Goal: Contribute content: Add original content to the website for others to see

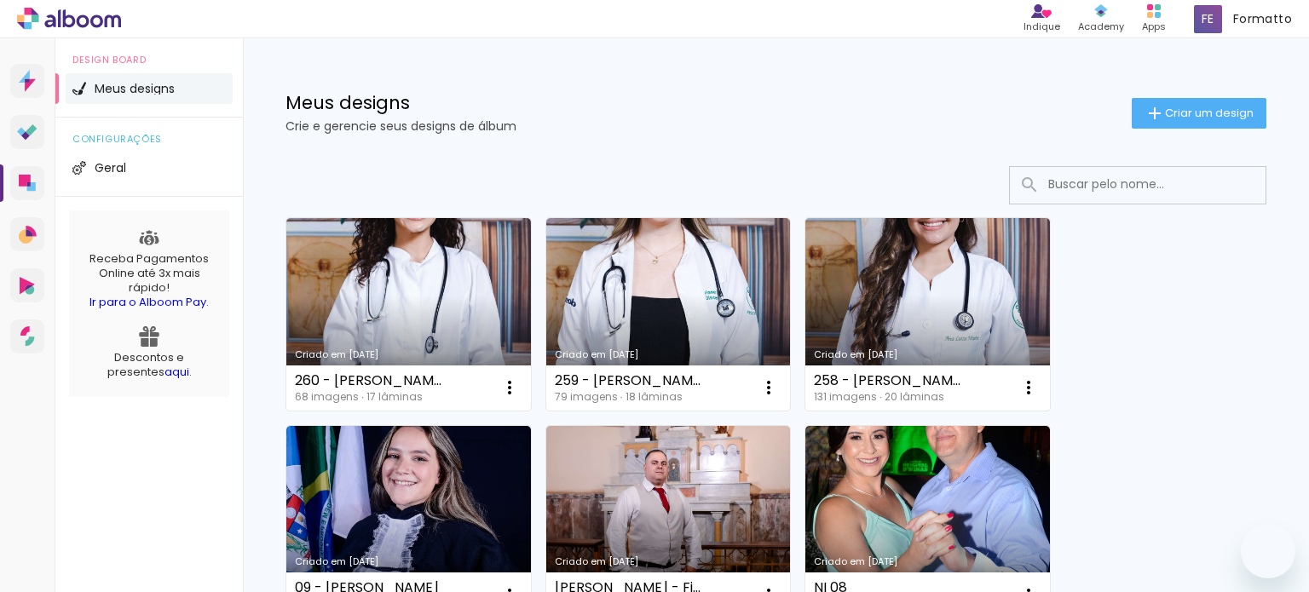
click at [1183, 118] on span "Criar um design" at bounding box center [1209, 112] width 89 height 11
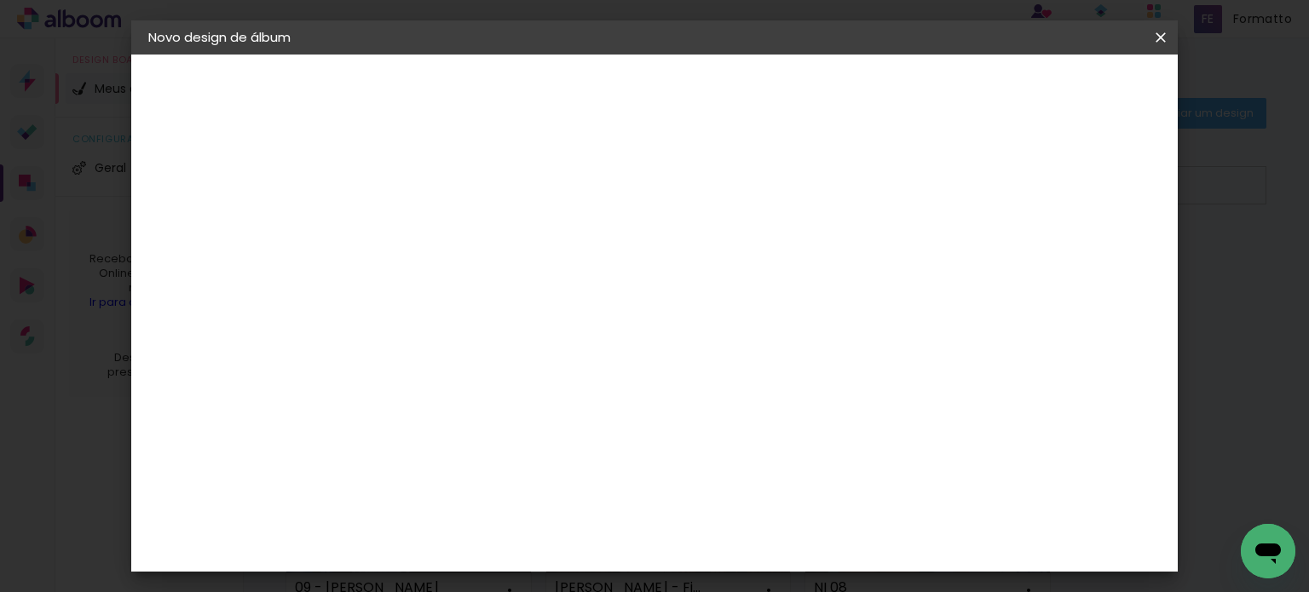
click at [427, 225] on input at bounding box center [427, 229] width 0 height 26
type input "262 - [PERSON_NAME]"
type paper-input "262 - [PERSON_NAME]"
click at [0, 0] on slot "Avançar" at bounding box center [0, 0] width 0 height 0
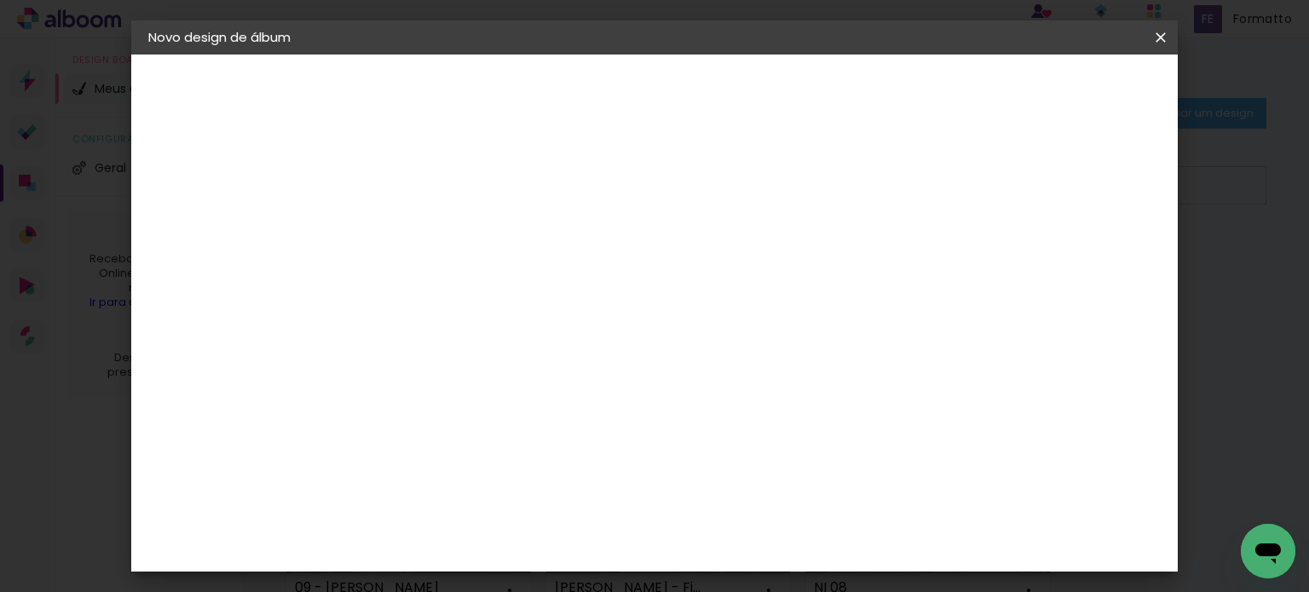
click at [461, 452] on div "Canaan Álbuns" at bounding box center [441, 465] width 53 height 27
drag, startPoint x: 1091, startPoint y: 95, endPoint x: 1017, endPoint y: 155, distance: 95.7
click at [0, 0] on slot "Avançar" at bounding box center [0, 0] width 0 height 0
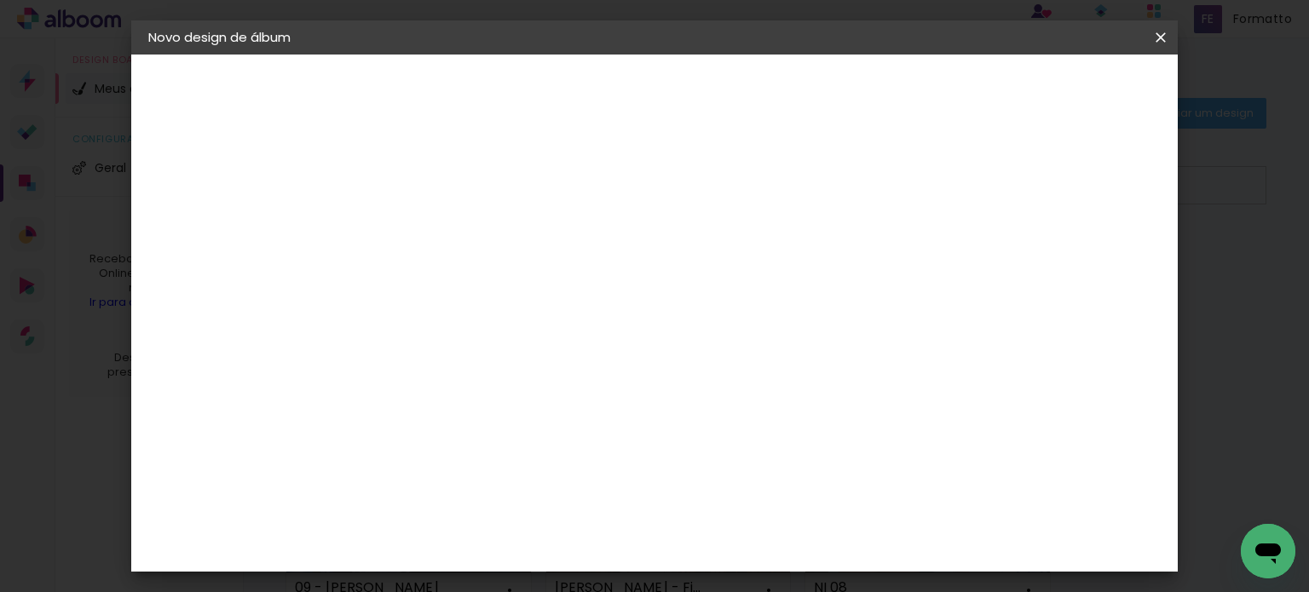
click at [0, 0] on slot "Avançar" at bounding box center [0, 0] width 0 height 0
click at [762, 91] on span "Iniciar design" at bounding box center [737, 96] width 49 height 24
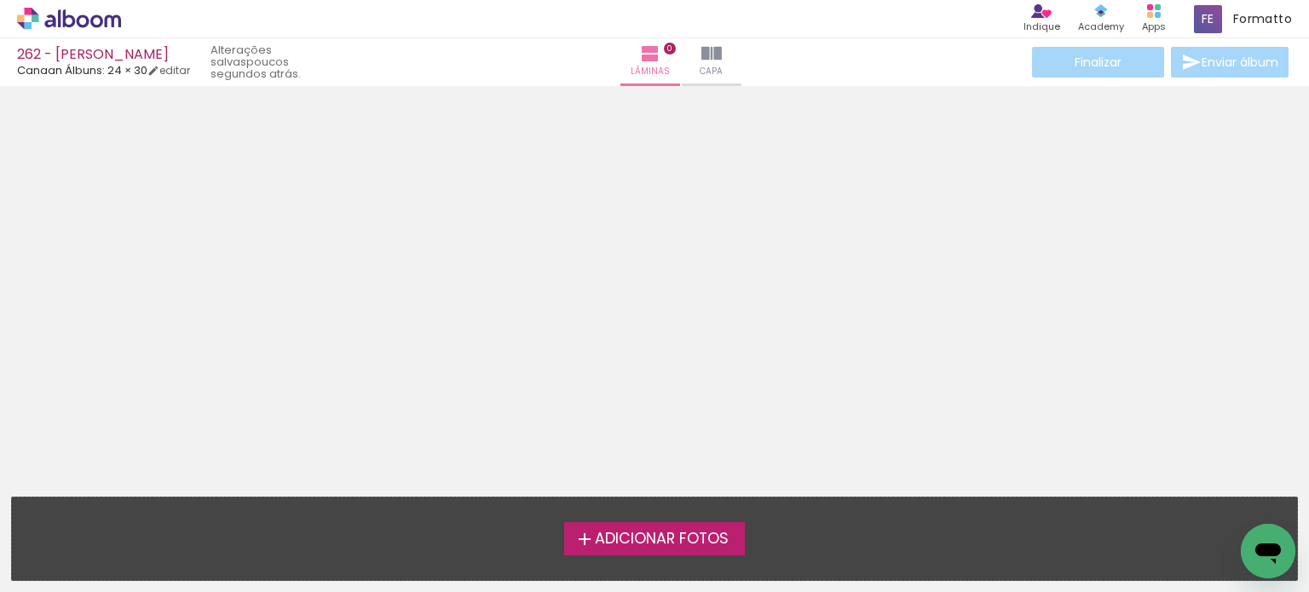
click at [662, 534] on span "Adicionar Fotos" at bounding box center [662, 539] width 134 height 15
click at [0, 0] on input "file" at bounding box center [0, 0] width 0 height 0
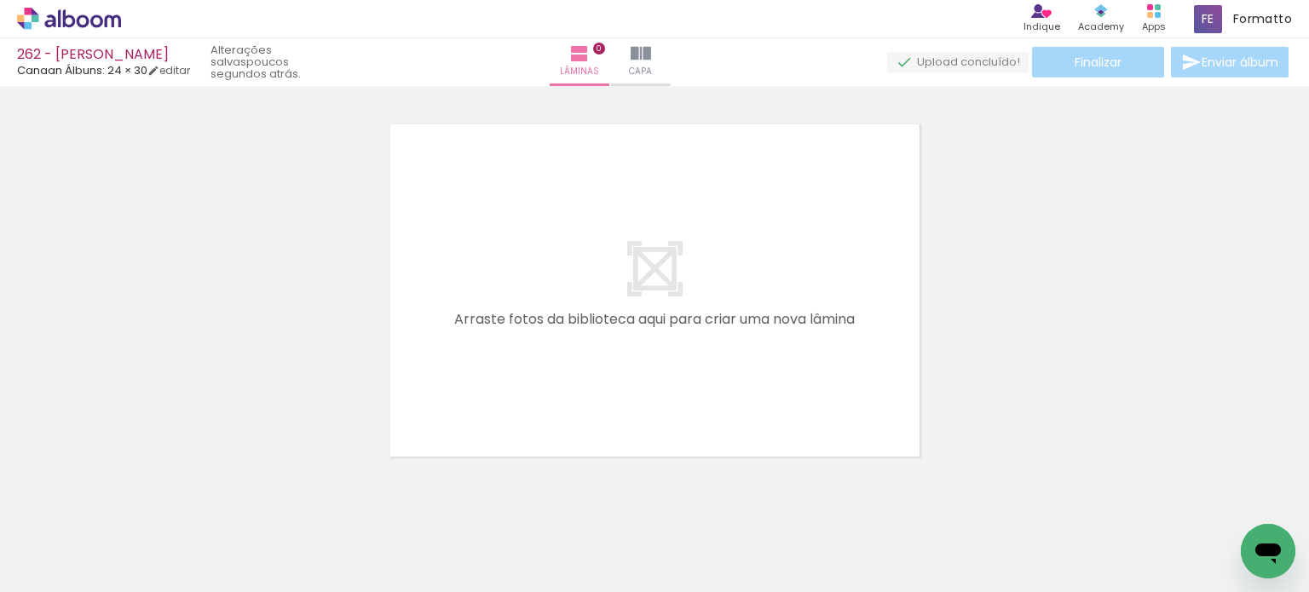
scroll to position [21, 0]
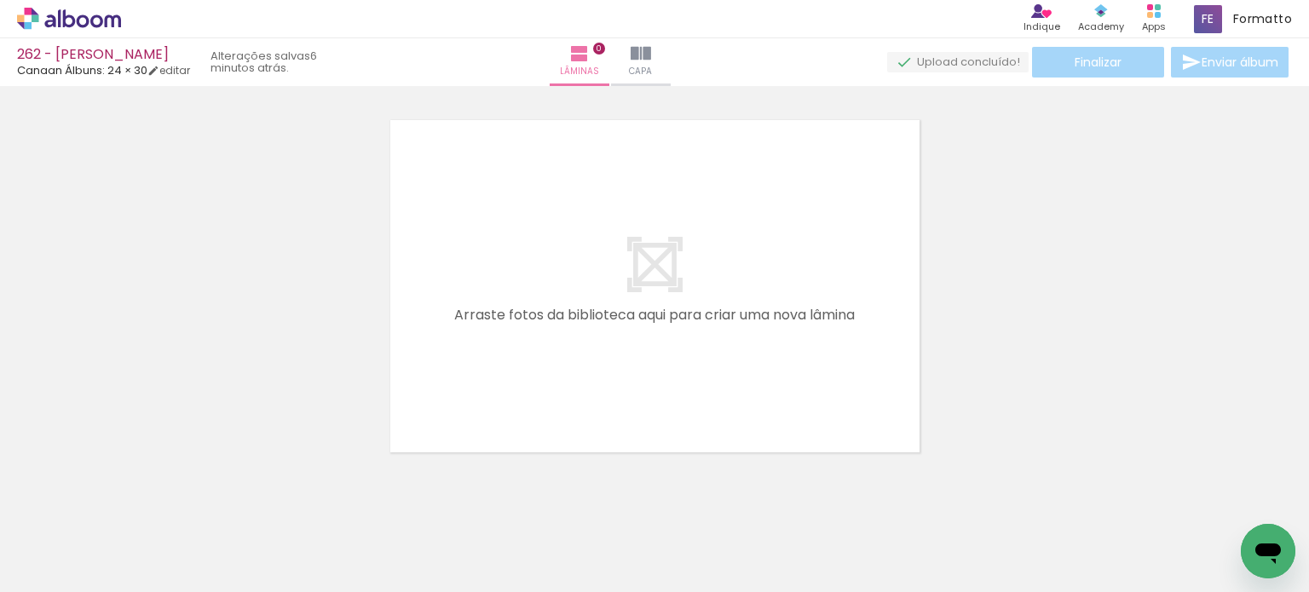
click at [48, 567] on span "Adicionar Fotos" at bounding box center [60, 569] width 51 height 19
click at [0, 0] on input "file" at bounding box center [0, 0] width 0 height 0
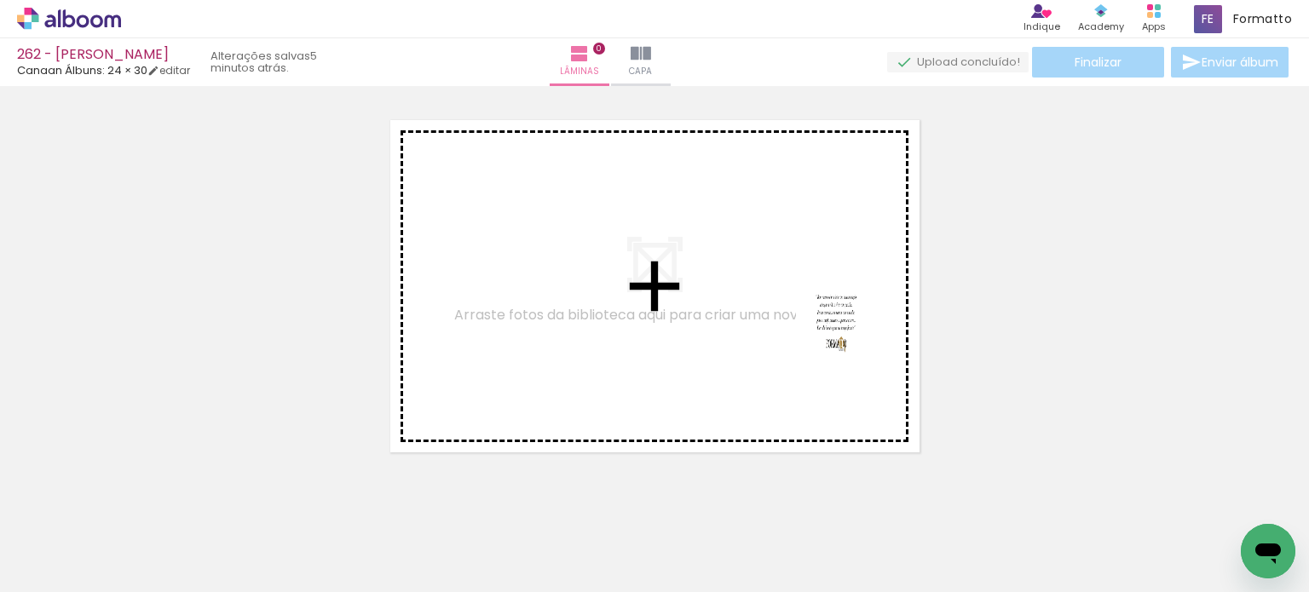
drag, startPoint x: 1224, startPoint y: 545, endPoint x: 831, endPoint y: 357, distance: 435.3
click at [817, 318] on quentale-workspace at bounding box center [654, 296] width 1309 height 592
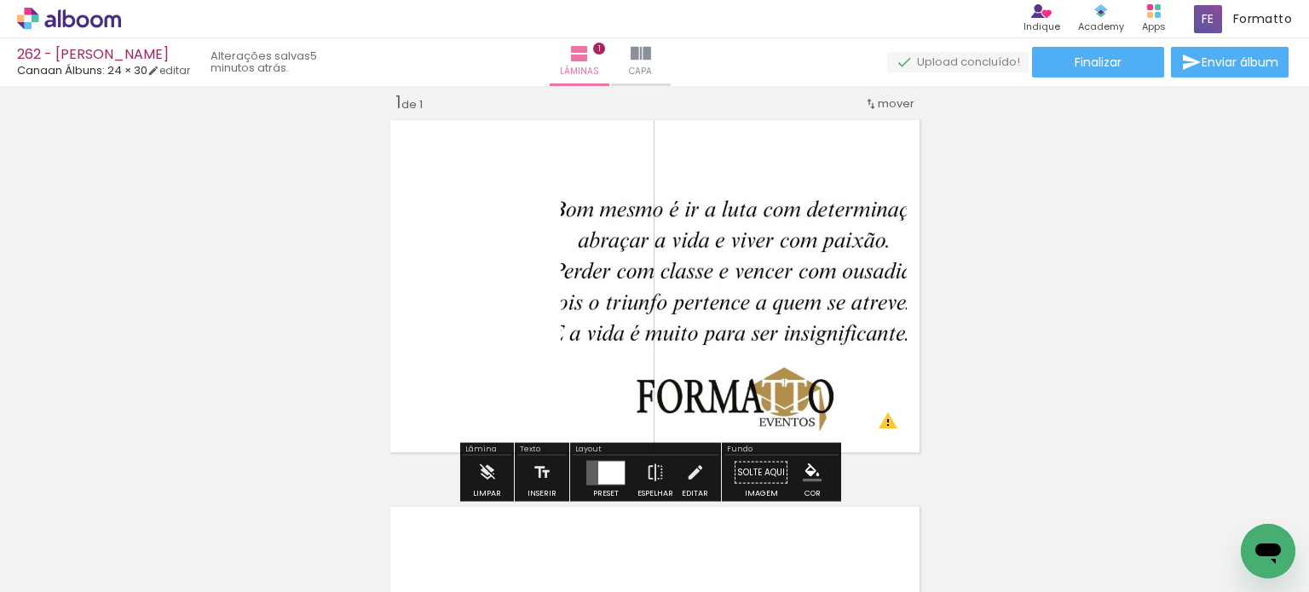
scroll to position [0, 4025]
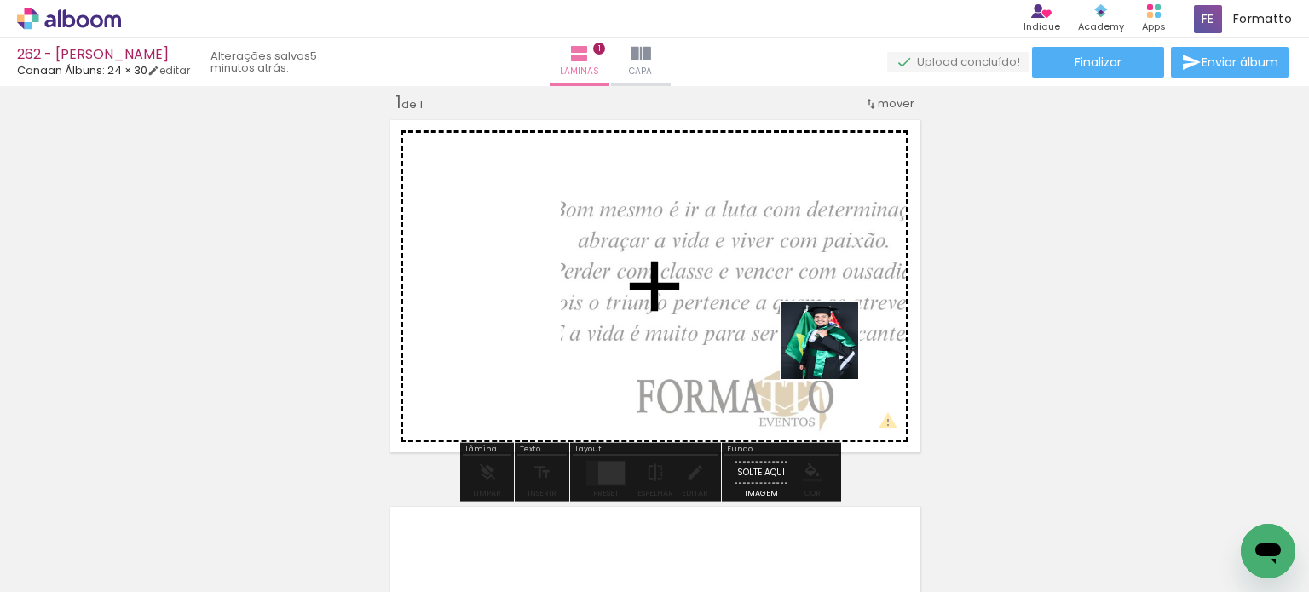
drag, startPoint x: 833, startPoint y: 402, endPoint x: 828, endPoint y: 379, distance: 23.4
click at [832, 346] on quentale-workspace at bounding box center [654, 296] width 1309 height 592
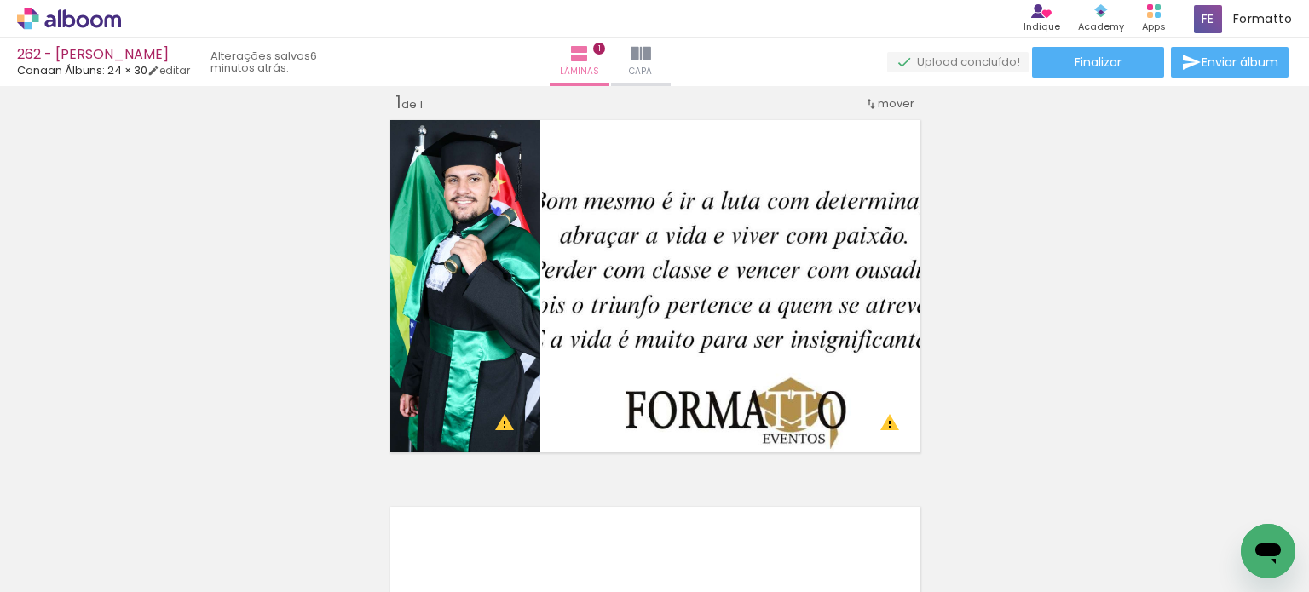
scroll to position [0, 3877]
drag, startPoint x: 586, startPoint y: 528, endPoint x: 611, endPoint y: 405, distance: 126.0
click at [580, 407] on quentale-workspace at bounding box center [654, 296] width 1309 height 592
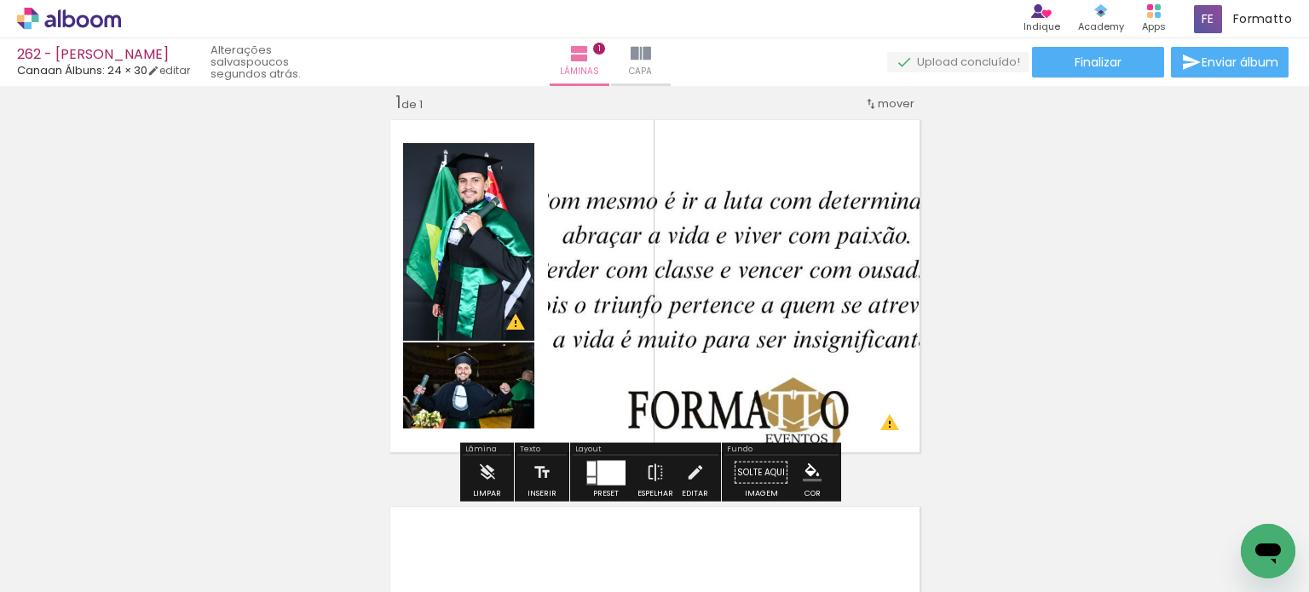
click at [603, 473] on div at bounding box center [611, 472] width 28 height 25
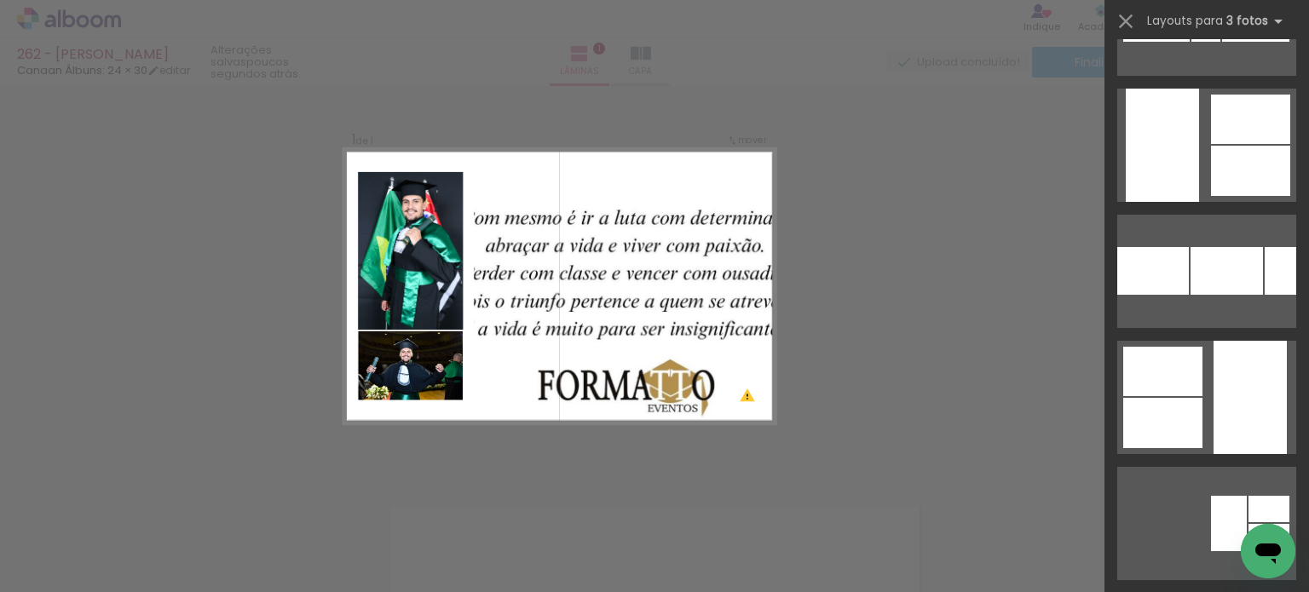
scroll to position [4091, 0]
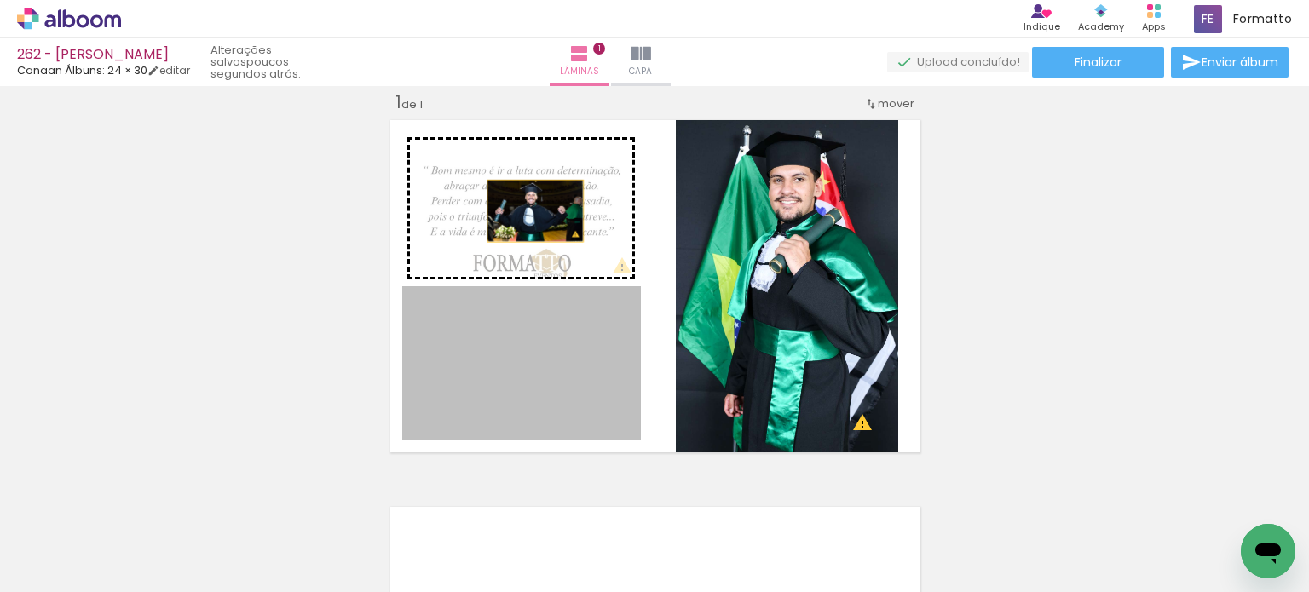
drag, startPoint x: 526, startPoint y: 368, endPoint x: 528, endPoint y: 209, distance: 159.4
click at [0, 0] on slot at bounding box center [0, 0] width 0 height 0
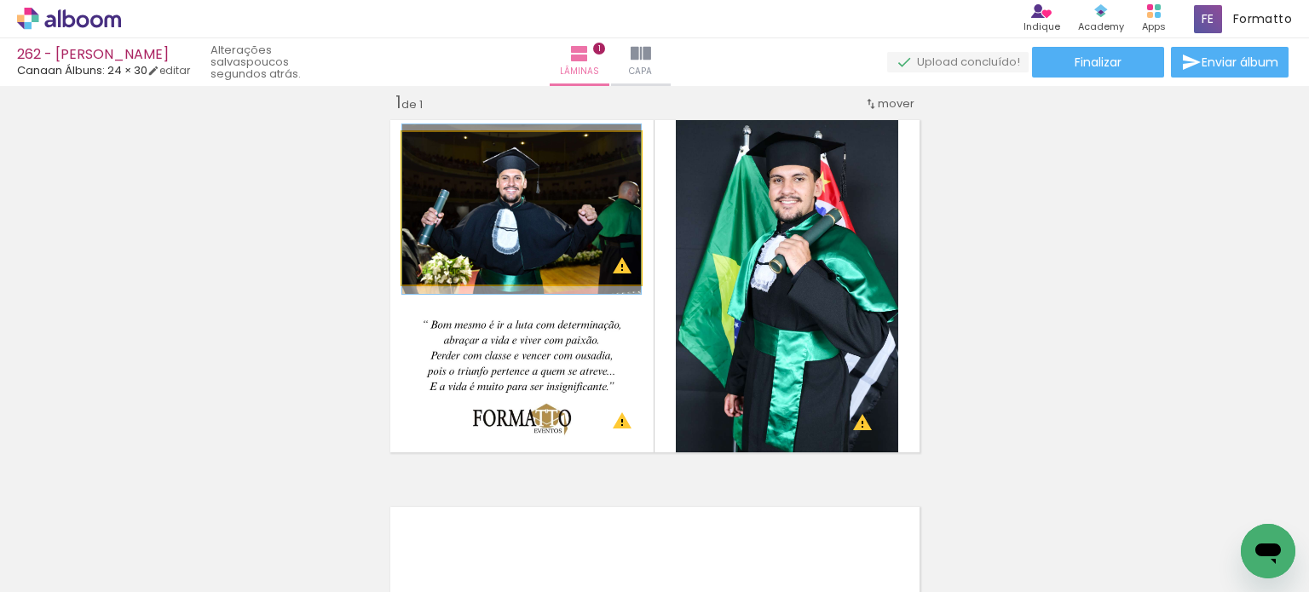
drag, startPoint x: 542, startPoint y: 225, endPoint x: 550, endPoint y: 233, distance: 10.8
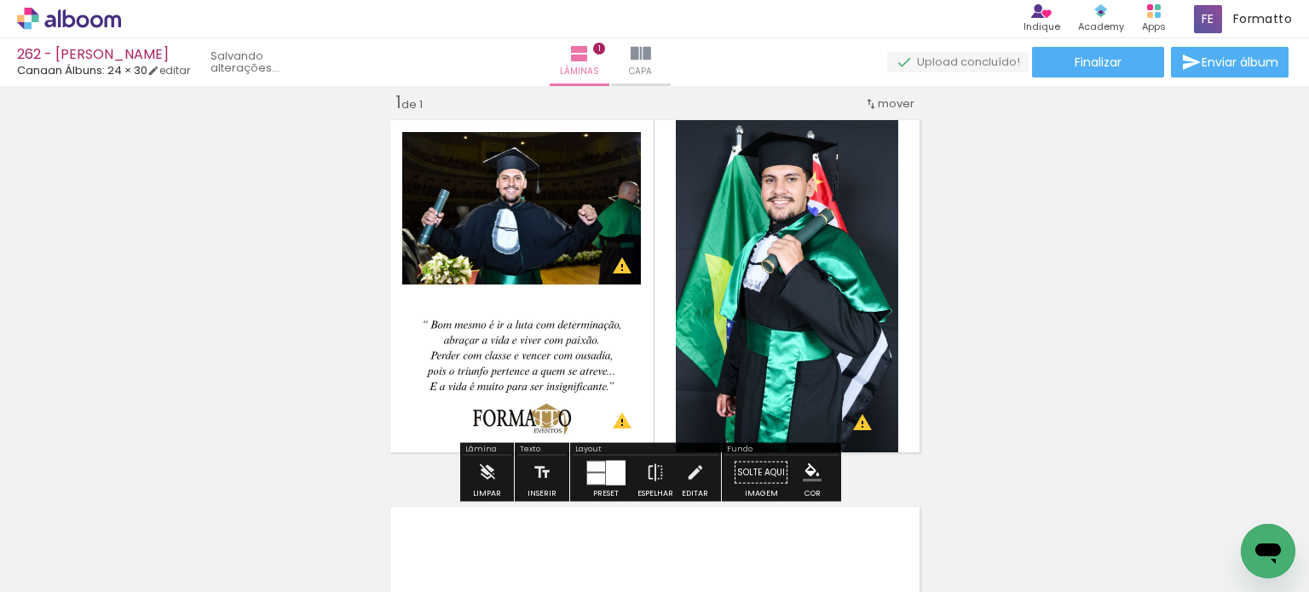
click at [1091, 263] on div "Inserir lâmina 1 de 1 O Designbox precisará aumentar a sua imagem em 248% para …" at bounding box center [654, 458] width 1309 height 775
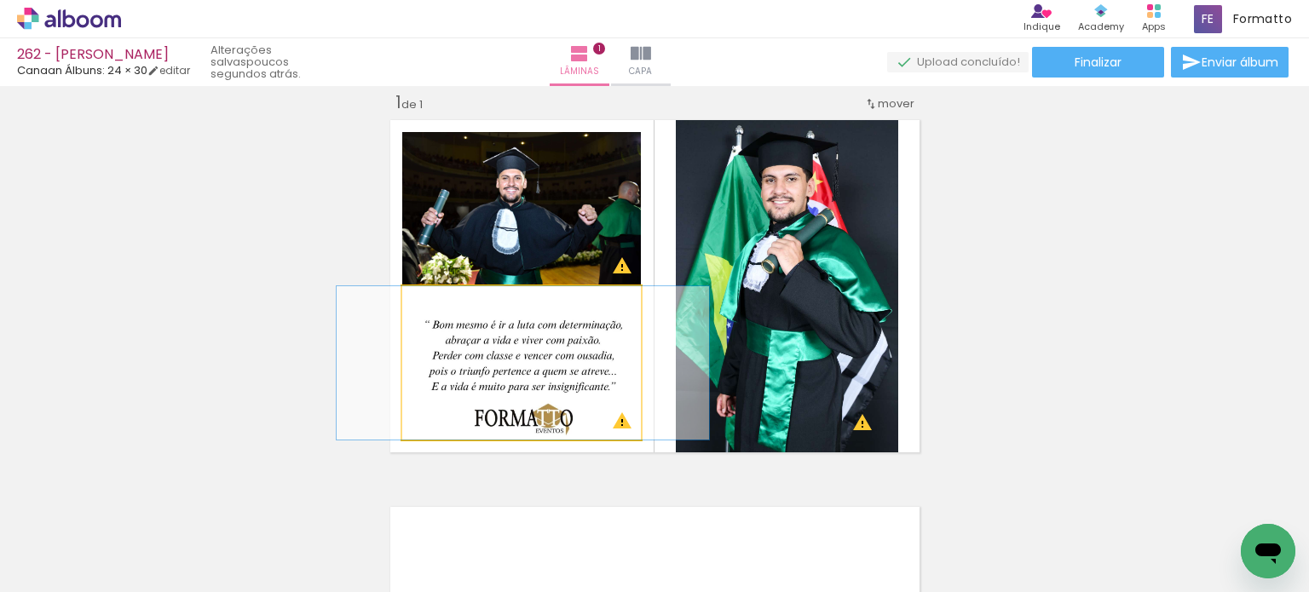
drag, startPoint x: 507, startPoint y: 354, endPoint x: 509, endPoint y: 337, distance: 17.1
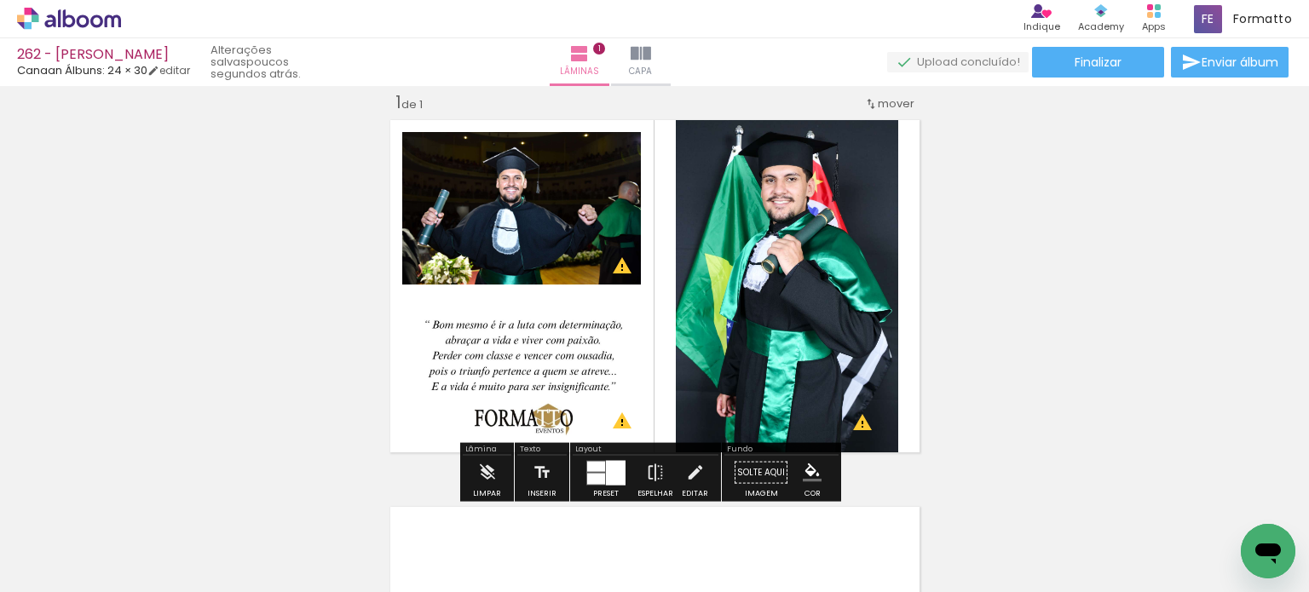
click at [1001, 234] on div "Inserir lâmina 1 de 1 O Designbox precisará aumentar a sua imagem em 248% para …" at bounding box center [654, 458] width 1309 height 775
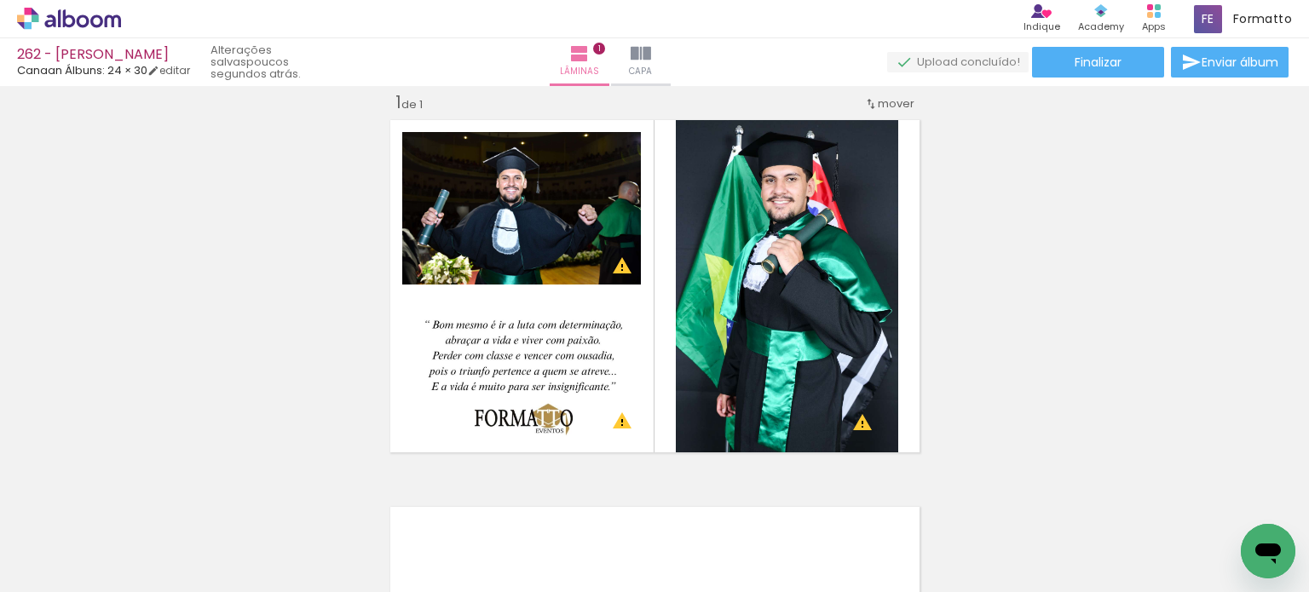
click at [1001, 234] on div "Inserir lâmina 1 de 1 O Designbox precisará aumentar a sua imagem em 248% para …" at bounding box center [654, 458] width 1309 height 775
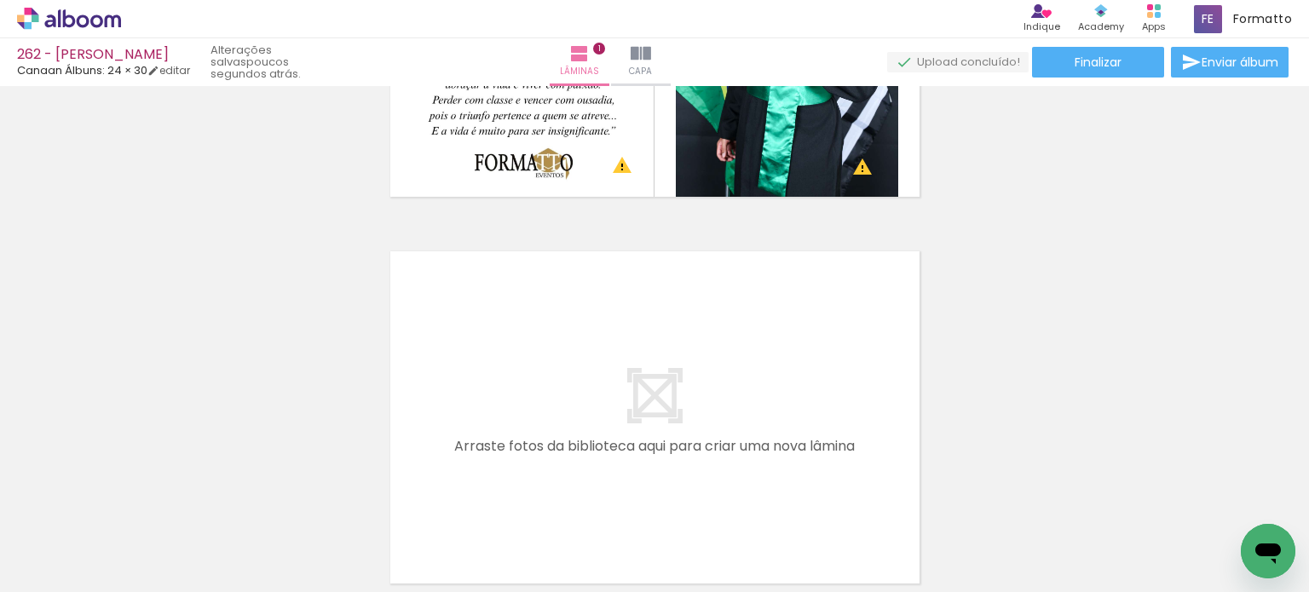
scroll to position [362, 0]
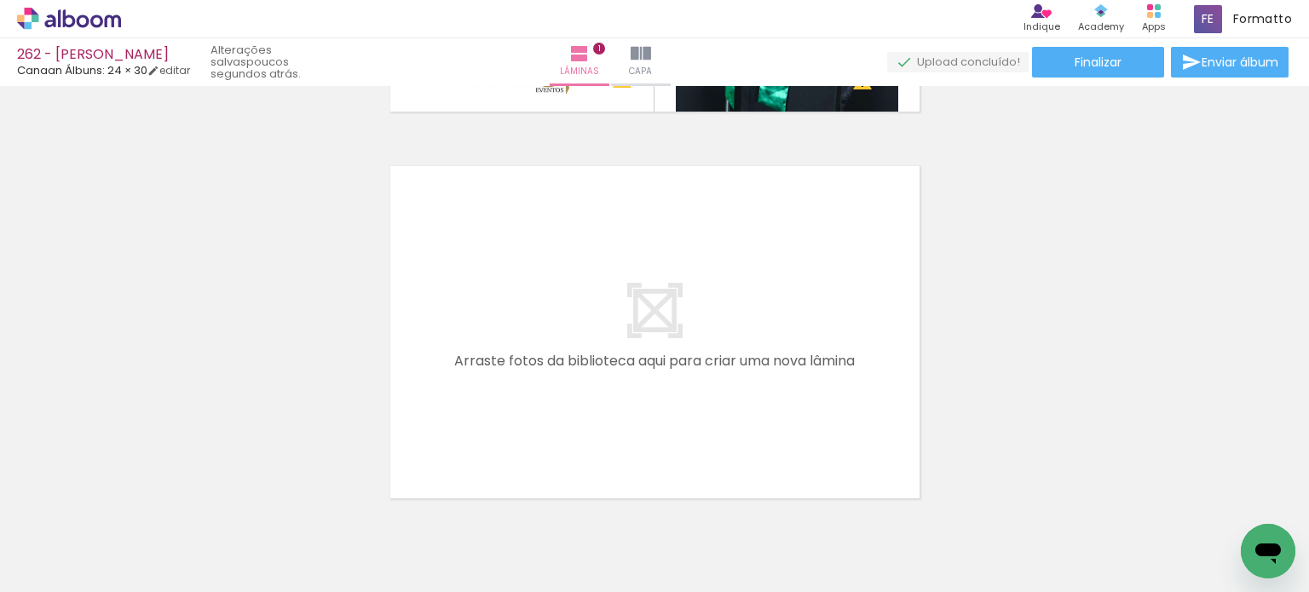
click at [78, 540] on input "Todas as fotos" at bounding box center [47, 541] width 65 height 14
click at [0, 0] on slot "Não utilizadas" at bounding box center [0, 0] width 0 height 0
type input "Não utilizadas"
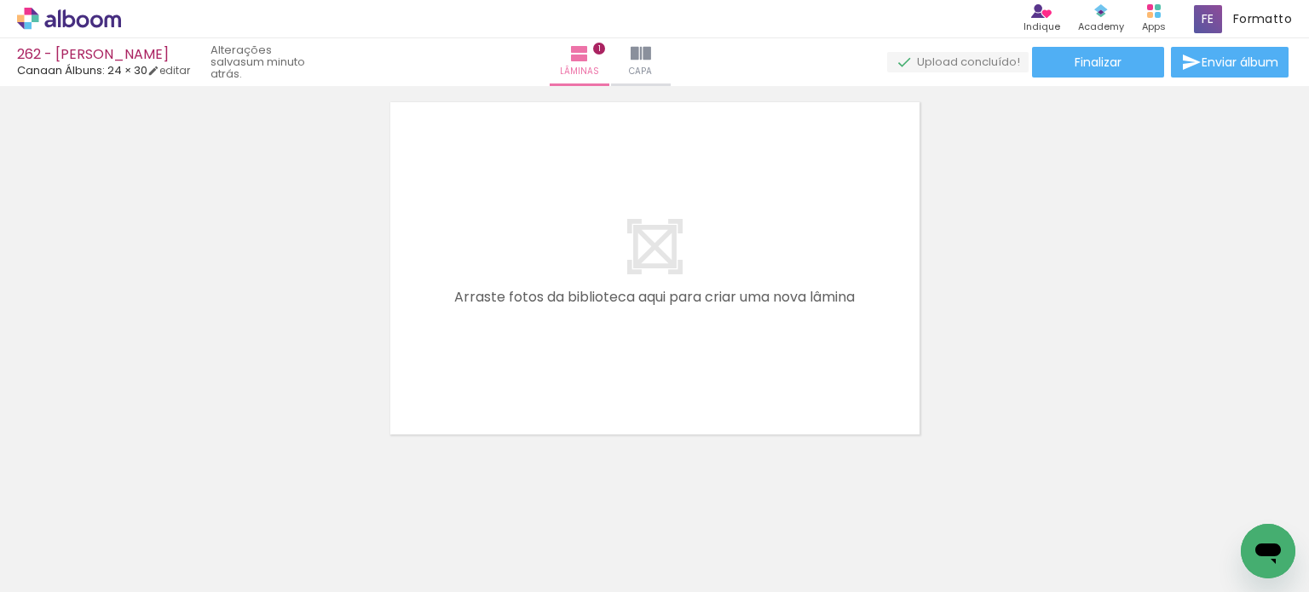
scroll to position [0, 5376]
drag, startPoint x: 447, startPoint y: 499, endPoint x: 467, endPoint y: 451, distance: 52.7
click at [488, 350] on quentale-workspace at bounding box center [654, 296] width 1309 height 592
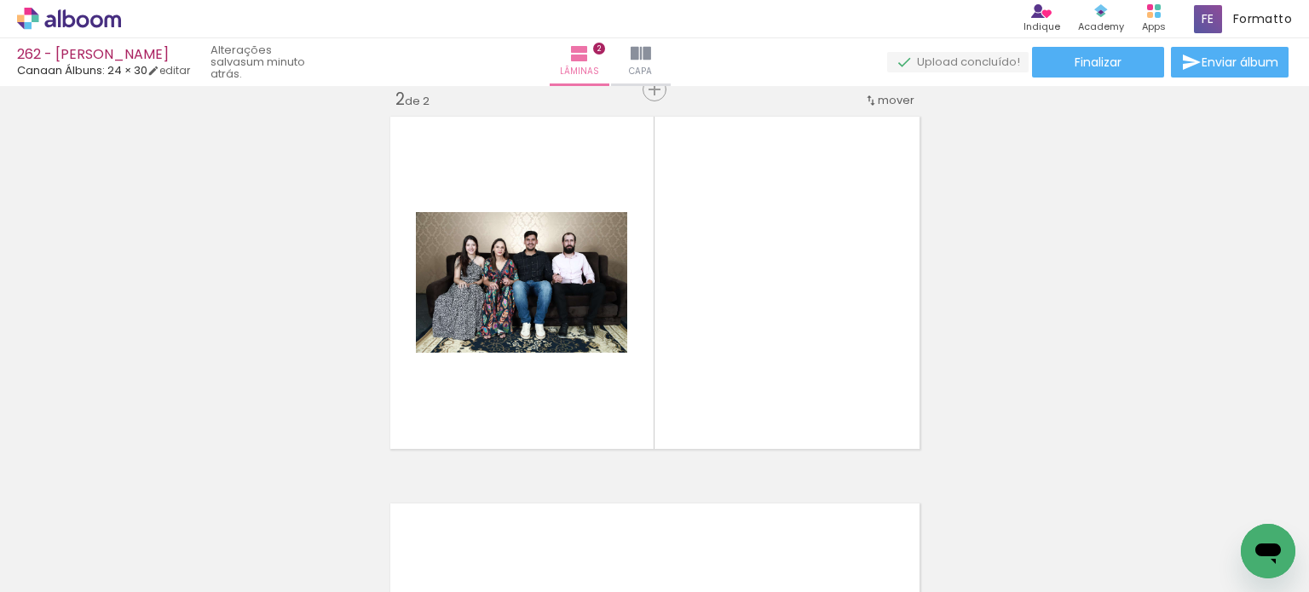
scroll to position [408, 0]
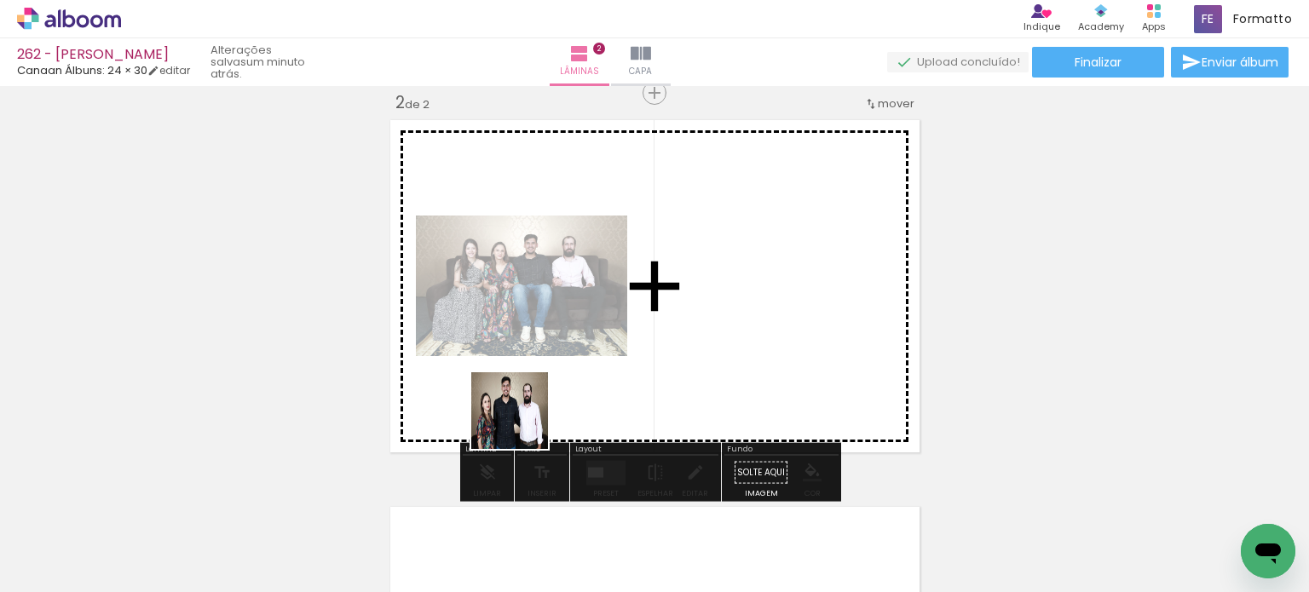
click at [525, 404] on quentale-workspace at bounding box center [654, 296] width 1309 height 592
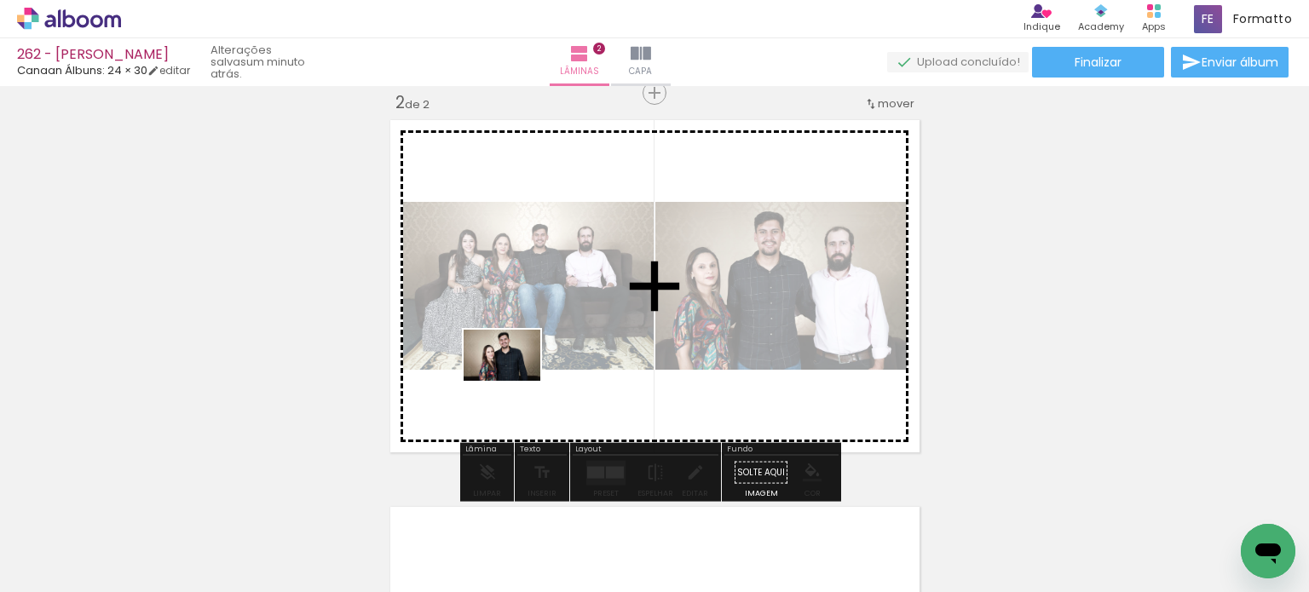
drag, startPoint x: 445, startPoint y: 538, endPoint x: 516, endPoint y: 439, distance: 122.1
click at [516, 376] on quentale-workspace at bounding box center [654, 296] width 1309 height 592
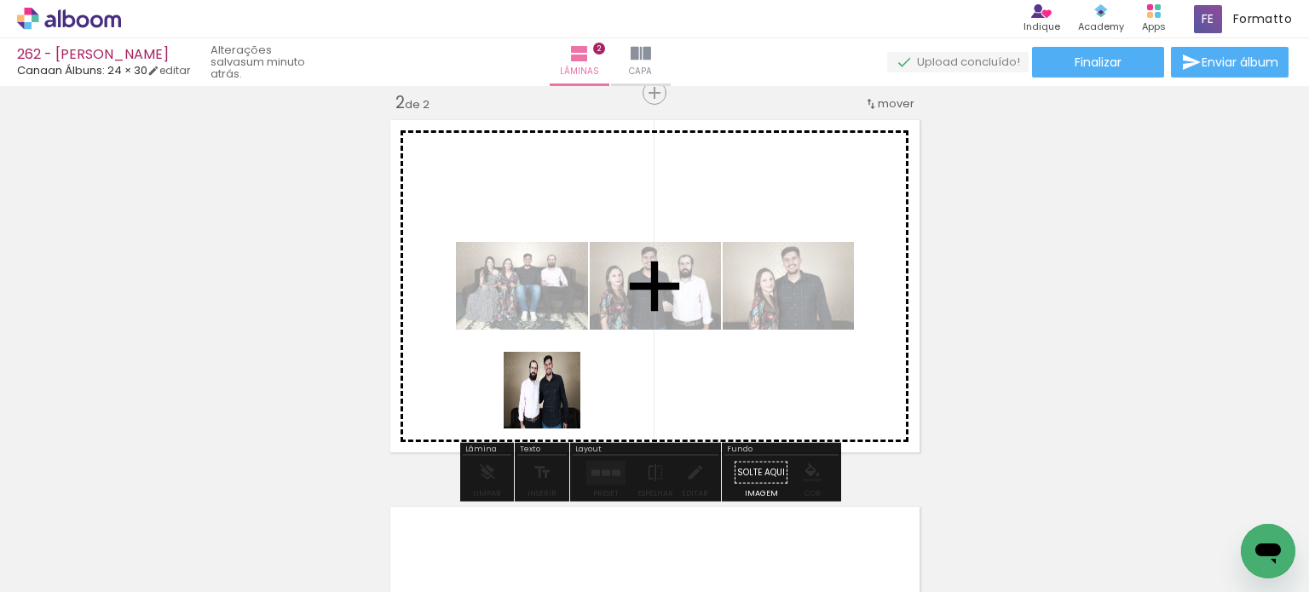
drag, startPoint x: 536, startPoint y: 481, endPoint x: 548, endPoint y: 470, distance: 16.3
click at [555, 396] on quentale-workspace at bounding box center [654, 296] width 1309 height 592
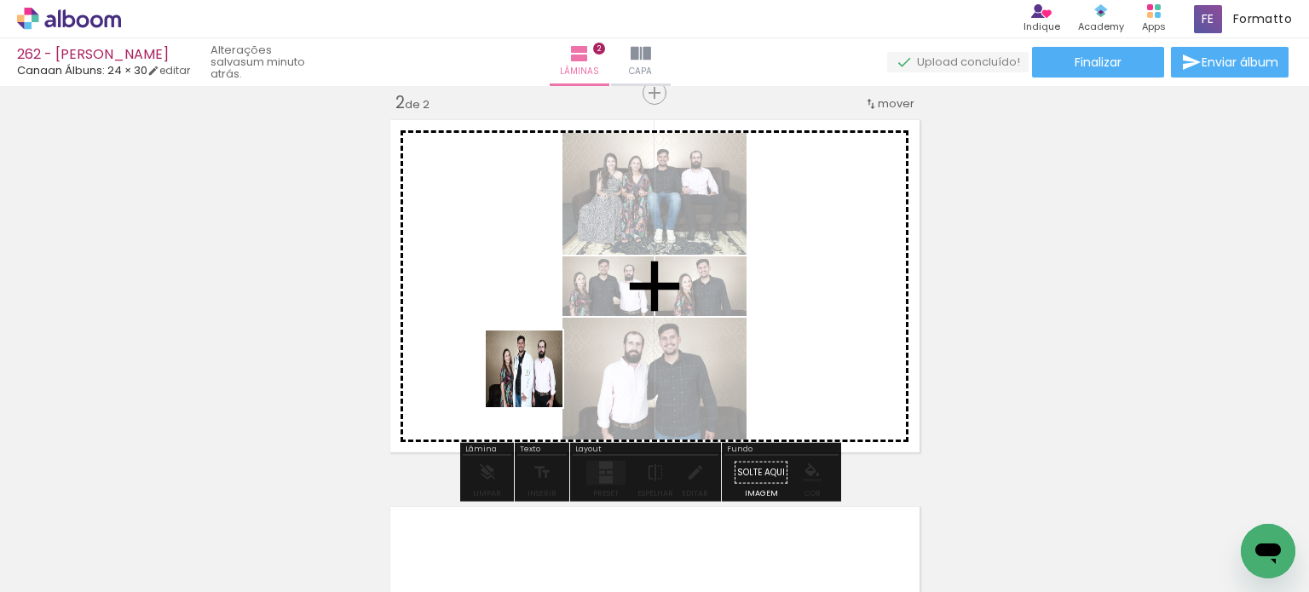
drag, startPoint x: 538, startPoint y: 444, endPoint x: 528, endPoint y: 372, distance: 72.2
click at [532, 366] on quentale-workspace at bounding box center [654, 296] width 1309 height 592
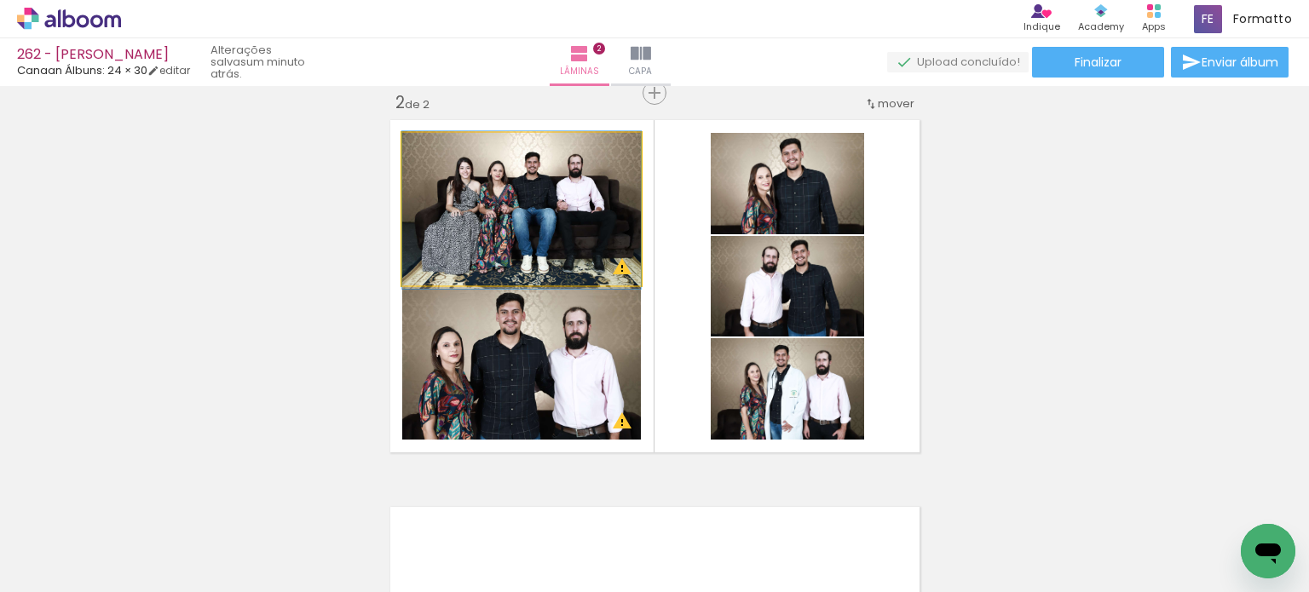
drag, startPoint x: 577, startPoint y: 251, endPoint x: 591, endPoint y: 251, distance: 13.7
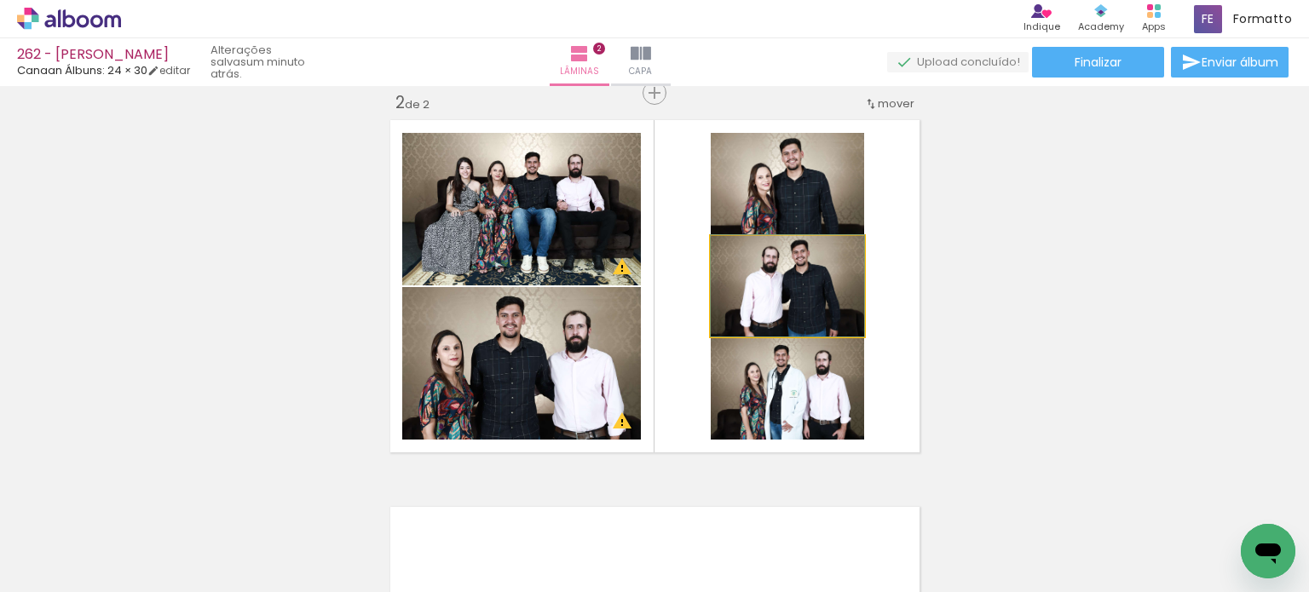
click at [841, 296] on quentale-photo at bounding box center [787, 286] width 153 height 101
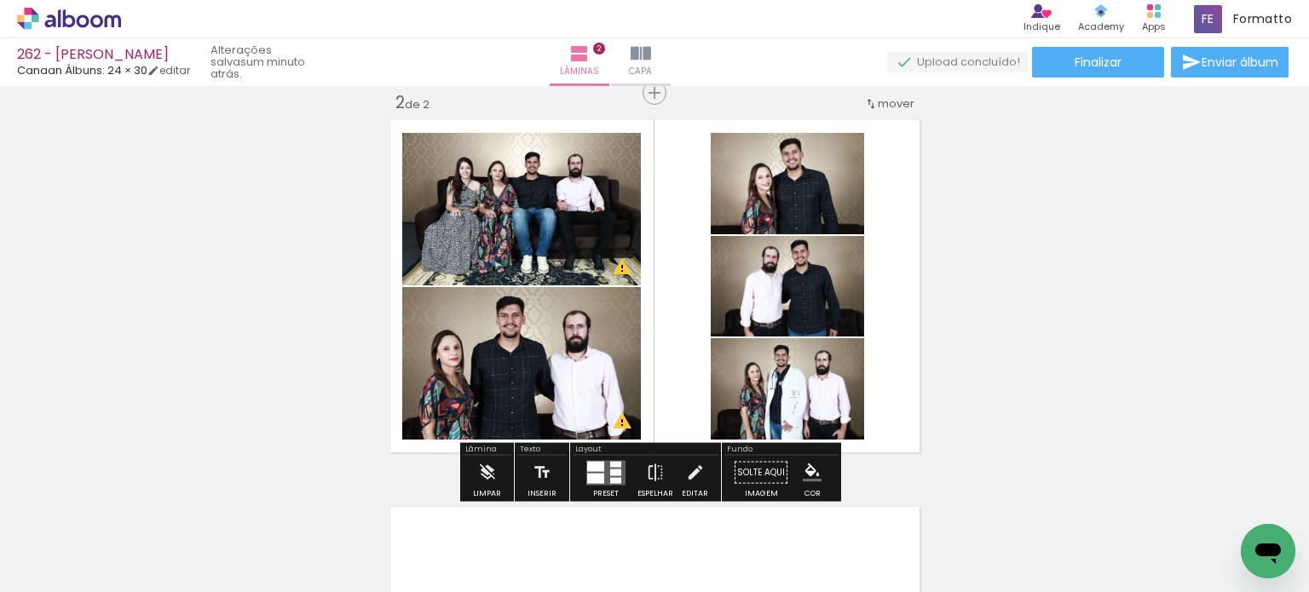
click at [990, 264] on div "Inserir lâmina 1 de 2 Inserir lâmina 2 de 2 O Designbox precisará aumentar a su…" at bounding box center [654, 265] width 1309 height 1162
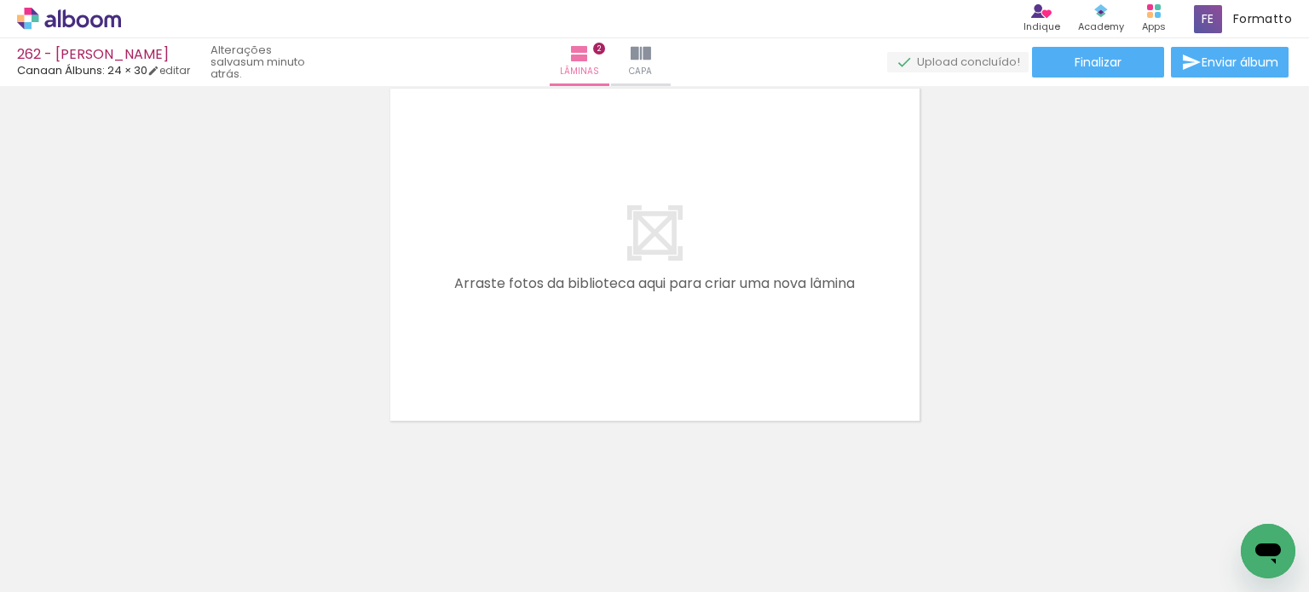
scroll to position [0, 1975]
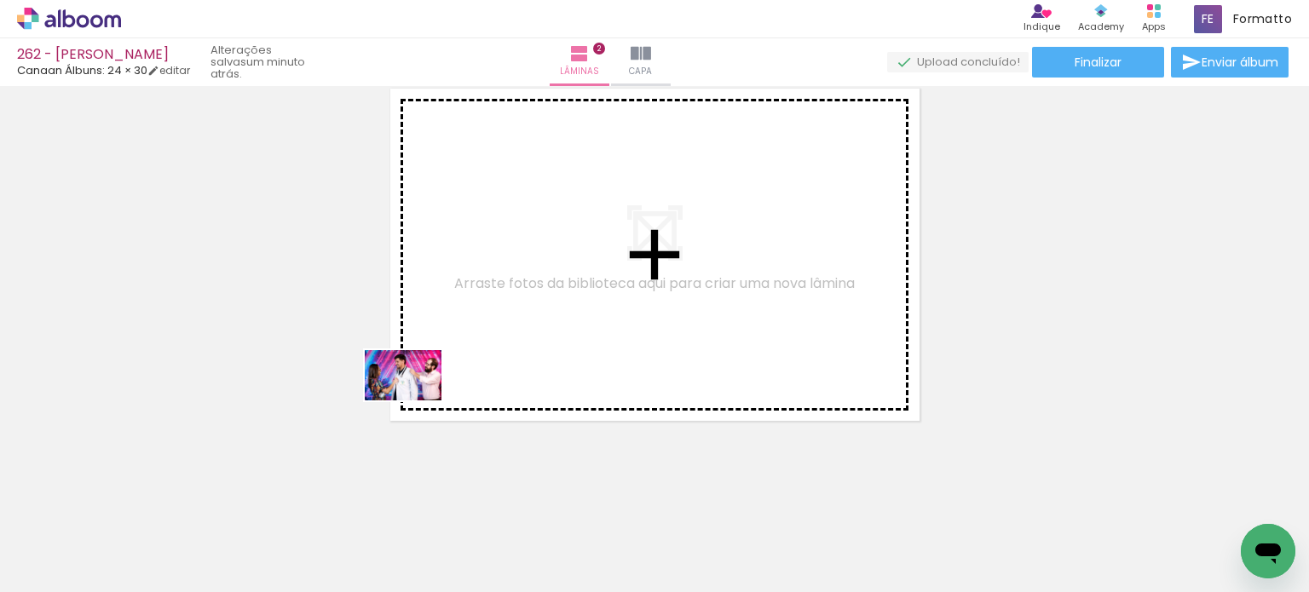
drag, startPoint x: 228, startPoint y: 536, endPoint x: 468, endPoint y: 367, distance: 293.0
click at [468, 367] on quentale-workspace at bounding box center [654, 296] width 1309 height 592
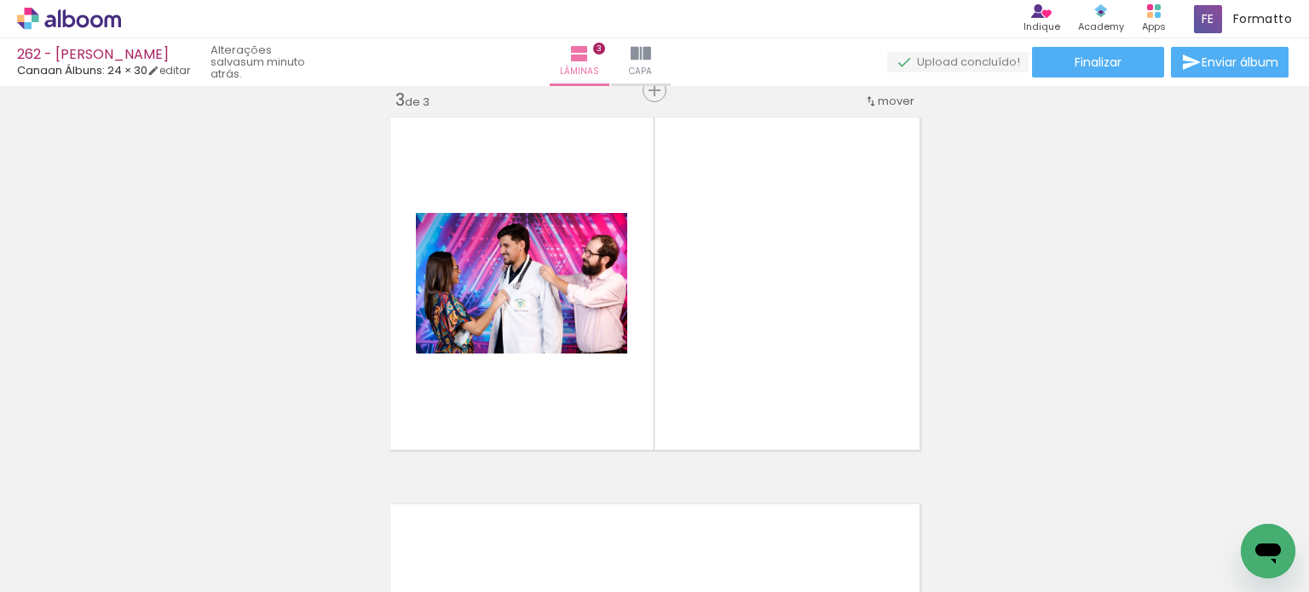
scroll to position [795, 0]
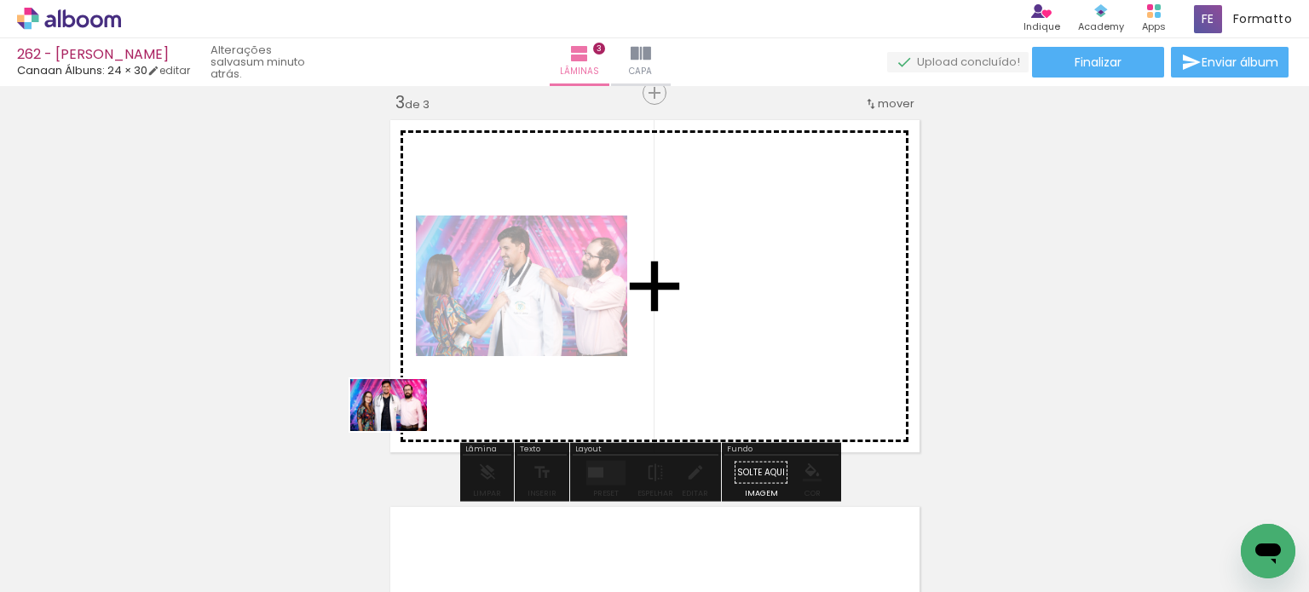
drag, startPoint x: 307, startPoint y: 488, endPoint x: 337, endPoint y: 470, distance: 36.0
click at [441, 401] on quentale-workspace at bounding box center [654, 296] width 1309 height 592
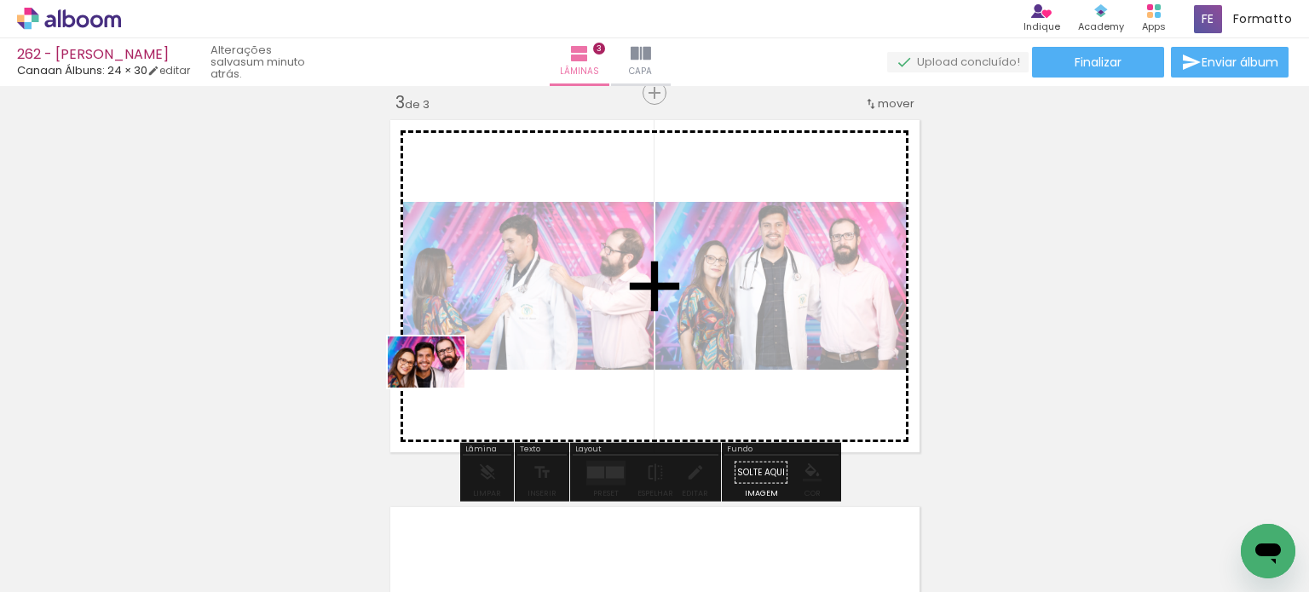
drag, startPoint x: 244, startPoint y: 518, endPoint x: 459, endPoint y: 388, distance: 252.0
click at [458, 378] on quentale-workspace at bounding box center [654, 296] width 1309 height 592
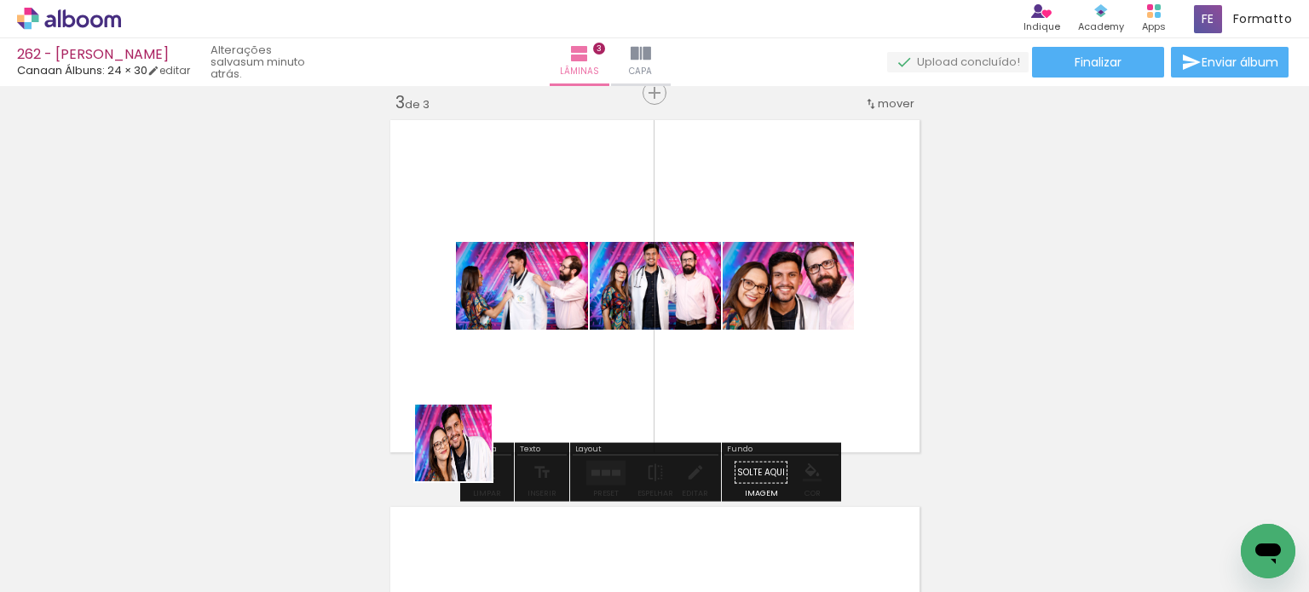
drag, startPoint x: 456, startPoint y: 472, endPoint x: 509, endPoint y: 469, distance: 53.0
click at [493, 391] on quentale-workspace at bounding box center [654, 296] width 1309 height 592
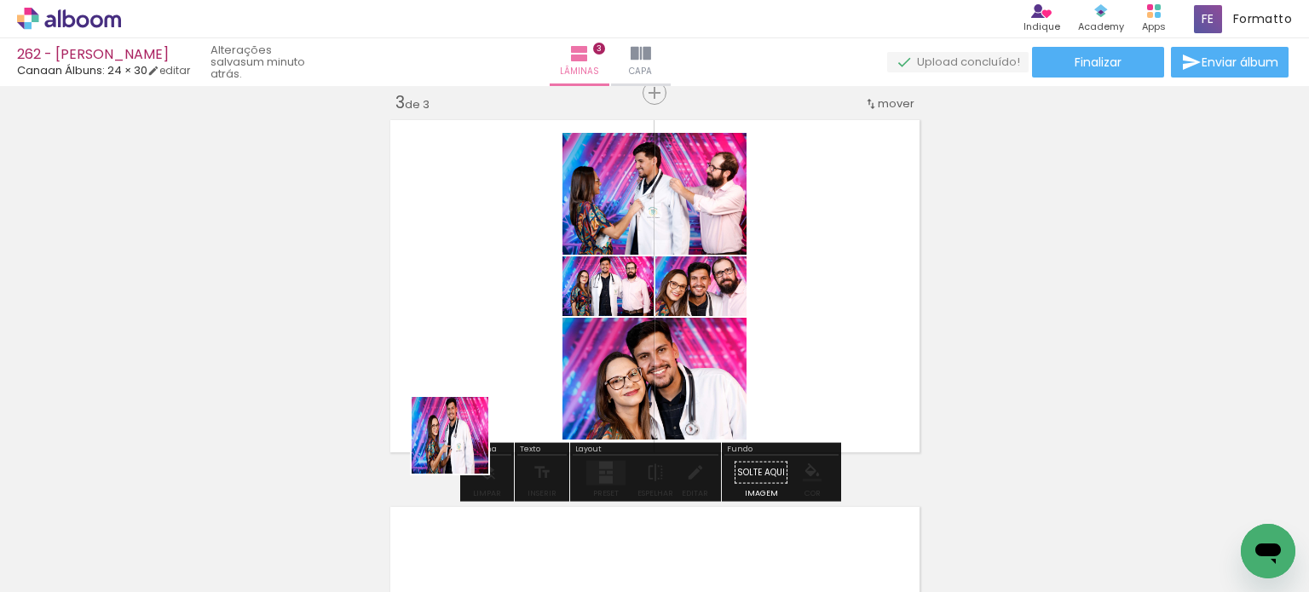
drag, startPoint x: 422, startPoint y: 507, endPoint x: 513, endPoint y: 377, distance: 159.1
click at [513, 377] on quentale-workspace at bounding box center [654, 296] width 1309 height 592
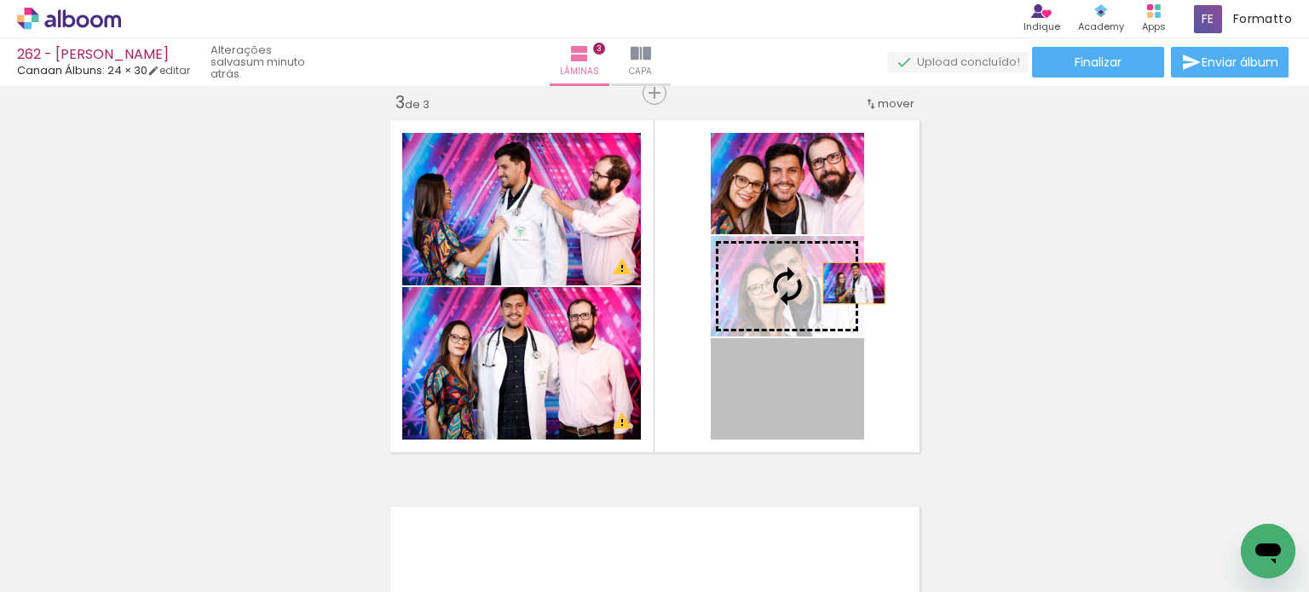
drag, startPoint x: 851, startPoint y: 405, endPoint x: 845, endPoint y: 211, distance: 193.5
click at [0, 0] on slot at bounding box center [0, 0] width 0 height 0
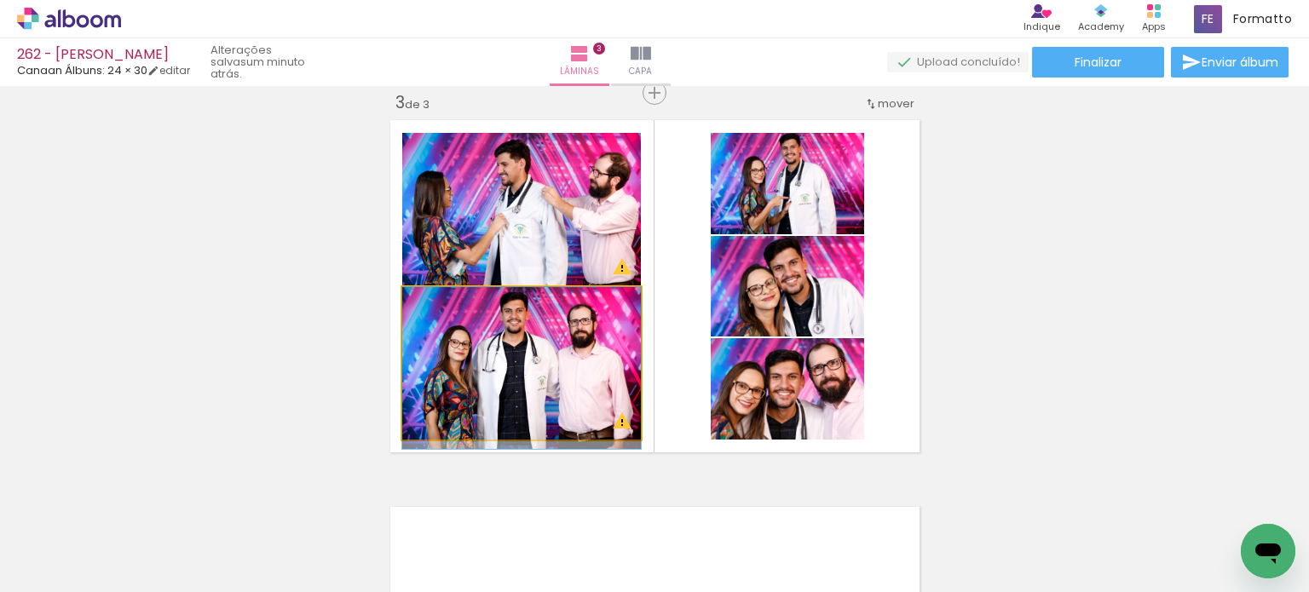
drag, startPoint x: 613, startPoint y: 340, endPoint x: 607, endPoint y: 371, distance: 31.3
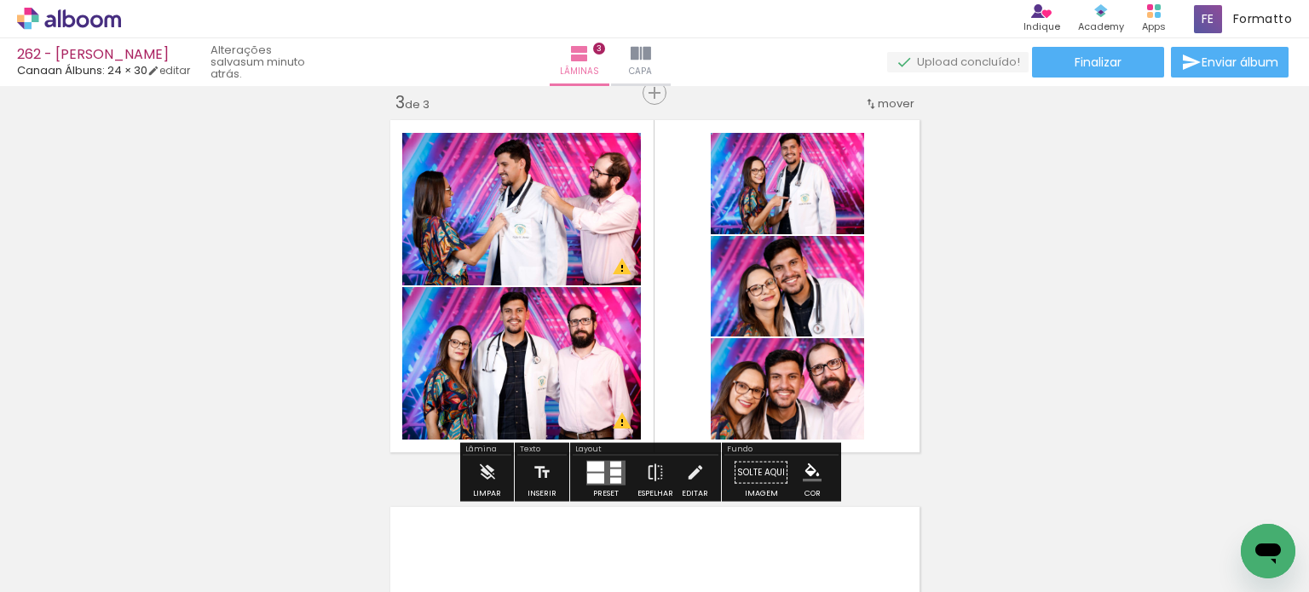
click at [965, 289] on div "Inserir lâmina 1 de 3 Inserir lâmina 2 de 3 Inserir lâmina 3 de 3 O Designbox p…" at bounding box center [654, 71] width 1309 height 1549
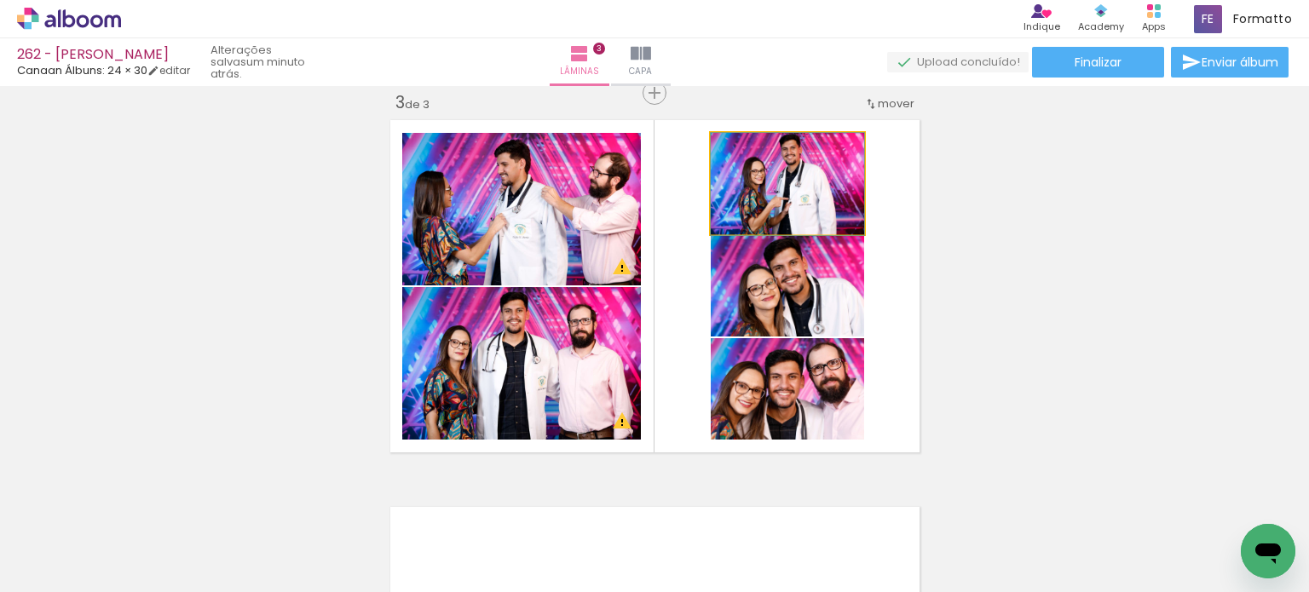
drag, startPoint x: 830, startPoint y: 187, endPoint x: 825, endPoint y: 207, distance: 21.1
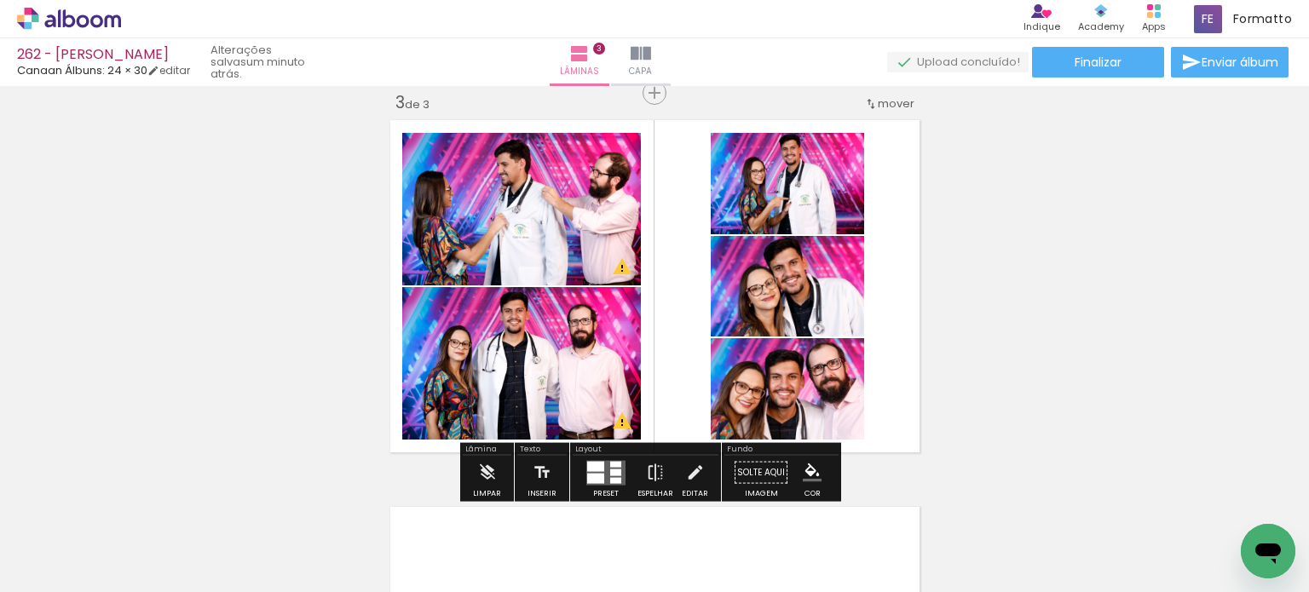
click at [942, 195] on div "Inserir lâmina 1 de 3 Inserir lâmina 2 de 3 Inserir lâmina 3 de 3 O Designbox p…" at bounding box center [654, 71] width 1309 height 1549
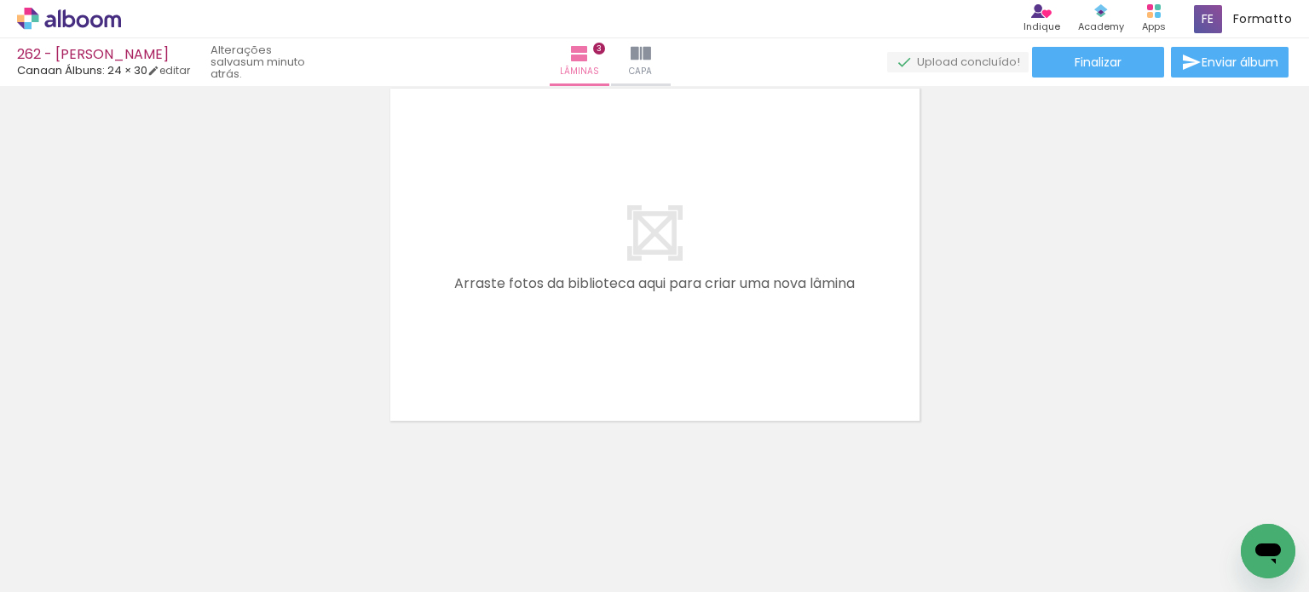
scroll to position [0, 1694]
drag, startPoint x: 496, startPoint y: 500, endPoint x: 509, endPoint y: 412, distance: 88.7
click at [518, 353] on quentale-workspace at bounding box center [654, 296] width 1309 height 592
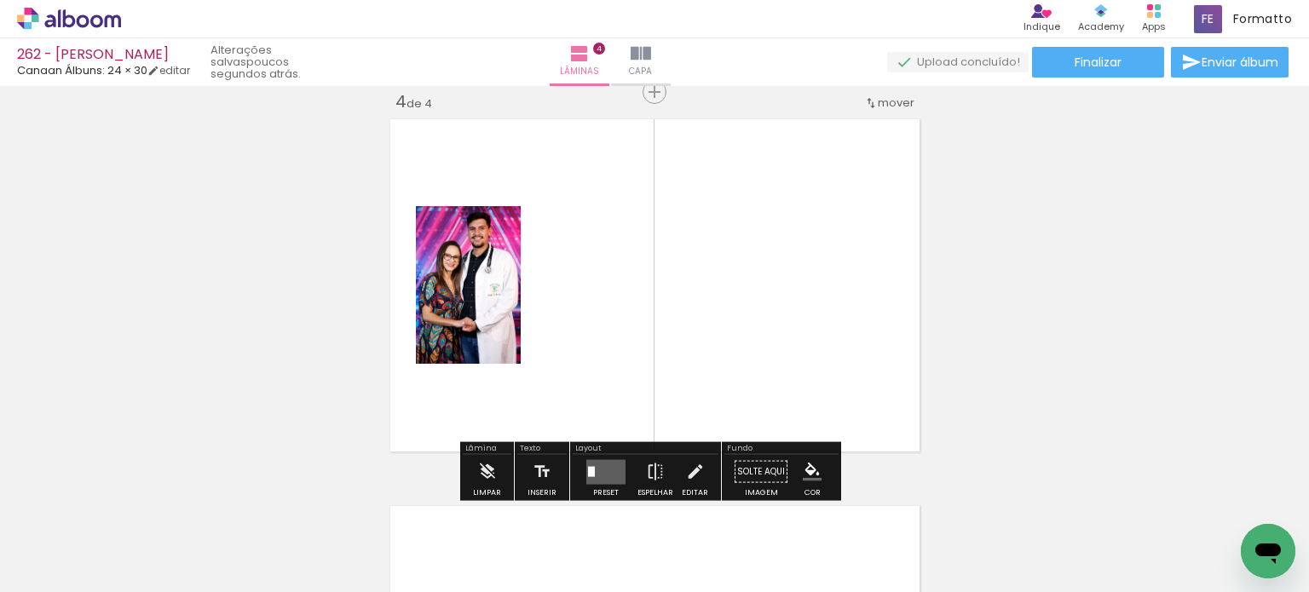
scroll to position [1182, 0]
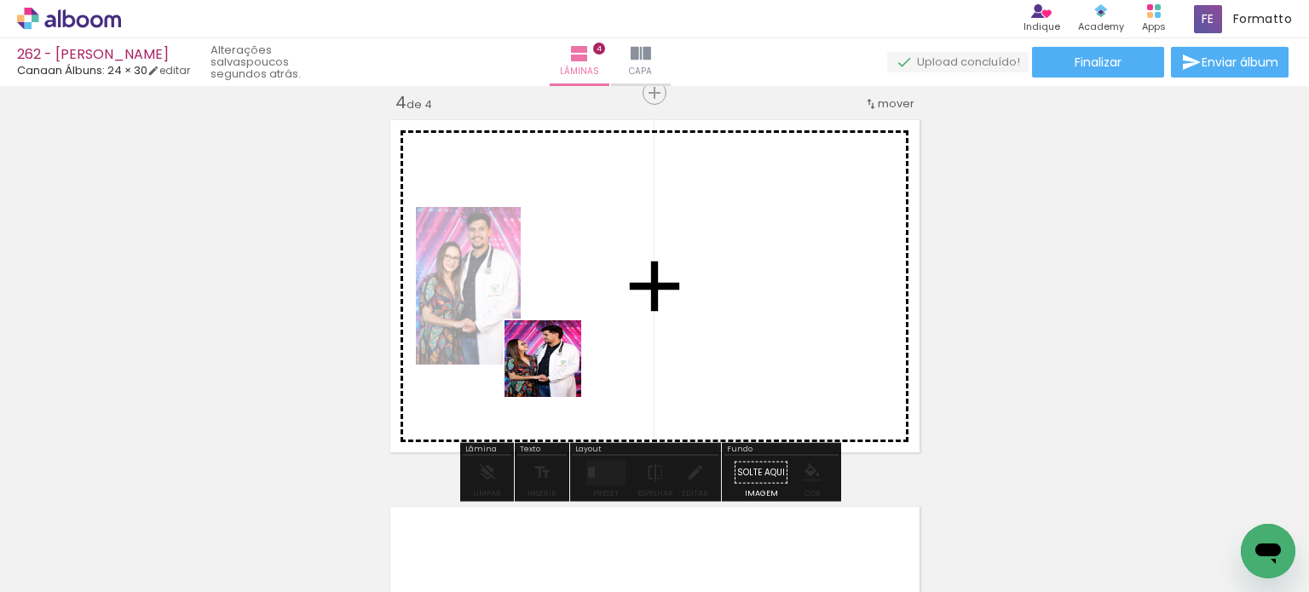
drag, startPoint x: 537, startPoint y: 442, endPoint x: 555, endPoint y: 426, distance: 24.1
click at [557, 366] on quentale-workspace at bounding box center [654, 296] width 1309 height 592
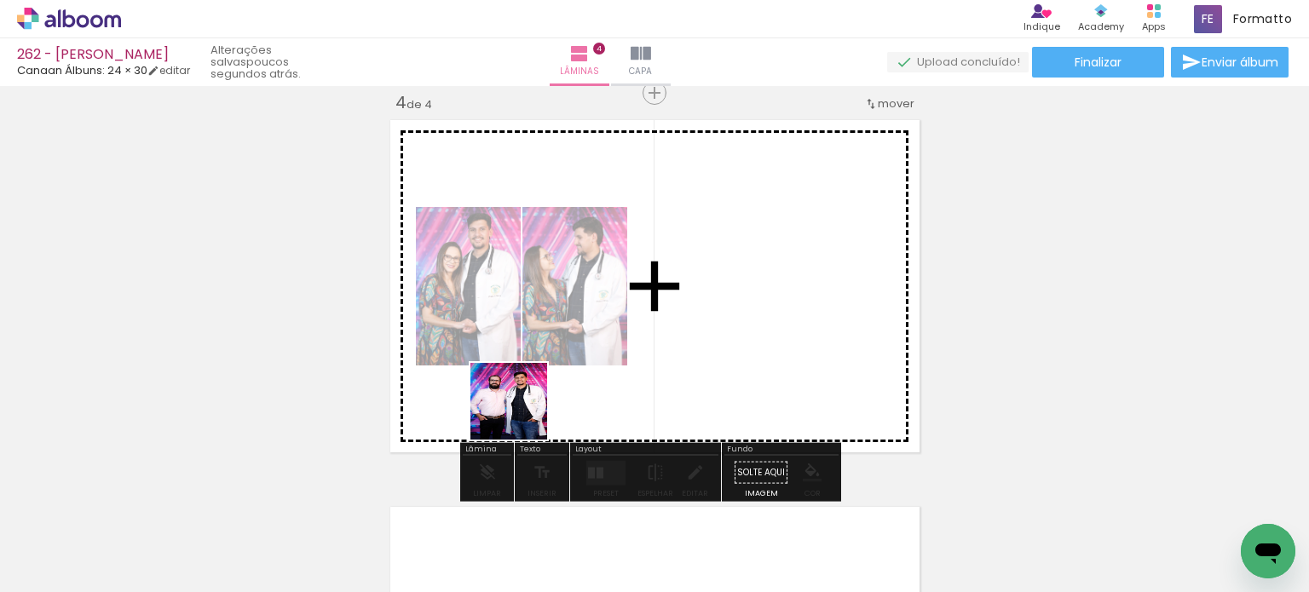
drag, startPoint x: 510, startPoint y: 485, endPoint x: 523, endPoint y: 420, distance: 66.2
click at [528, 378] on quentale-workspace at bounding box center [654, 296] width 1309 height 592
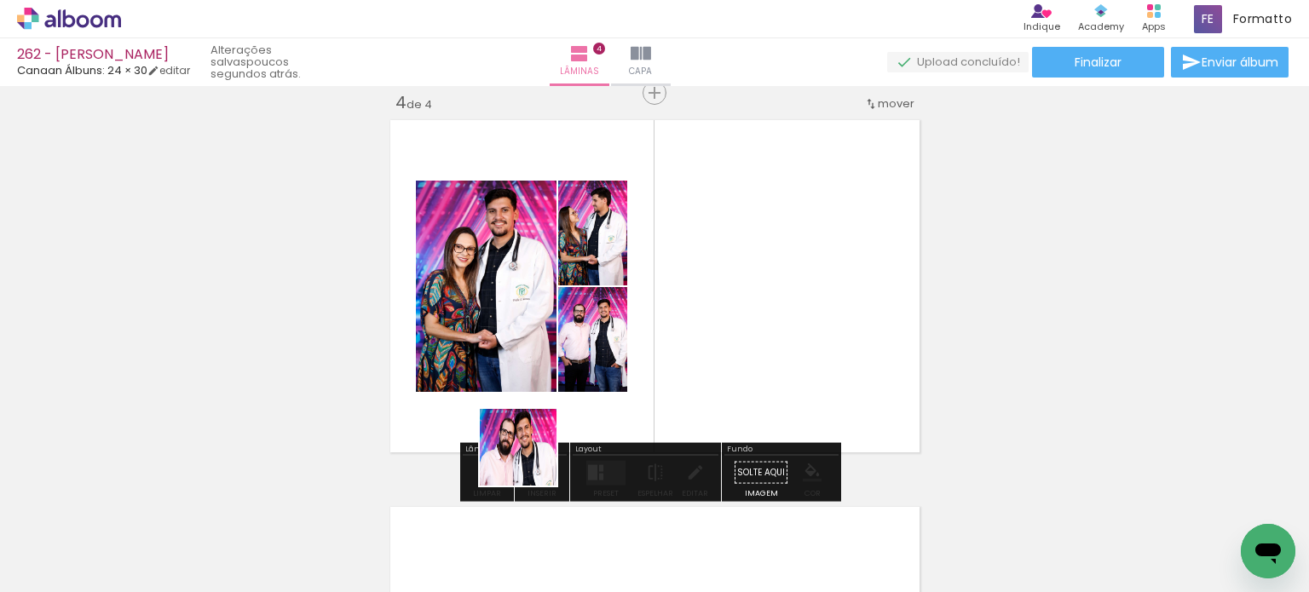
drag, startPoint x: 531, startPoint y: 460, endPoint x: 557, endPoint y: 365, distance: 99.0
click at [556, 365] on quentale-workspace at bounding box center [654, 296] width 1309 height 592
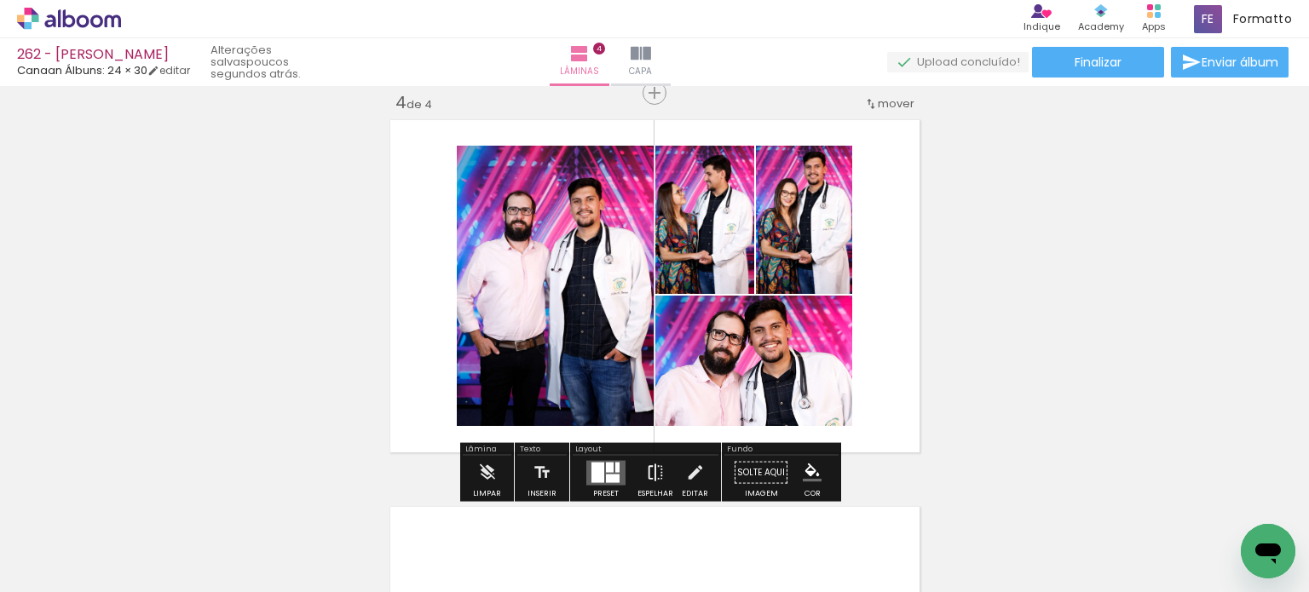
click at [651, 476] on iron-icon at bounding box center [655, 473] width 19 height 34
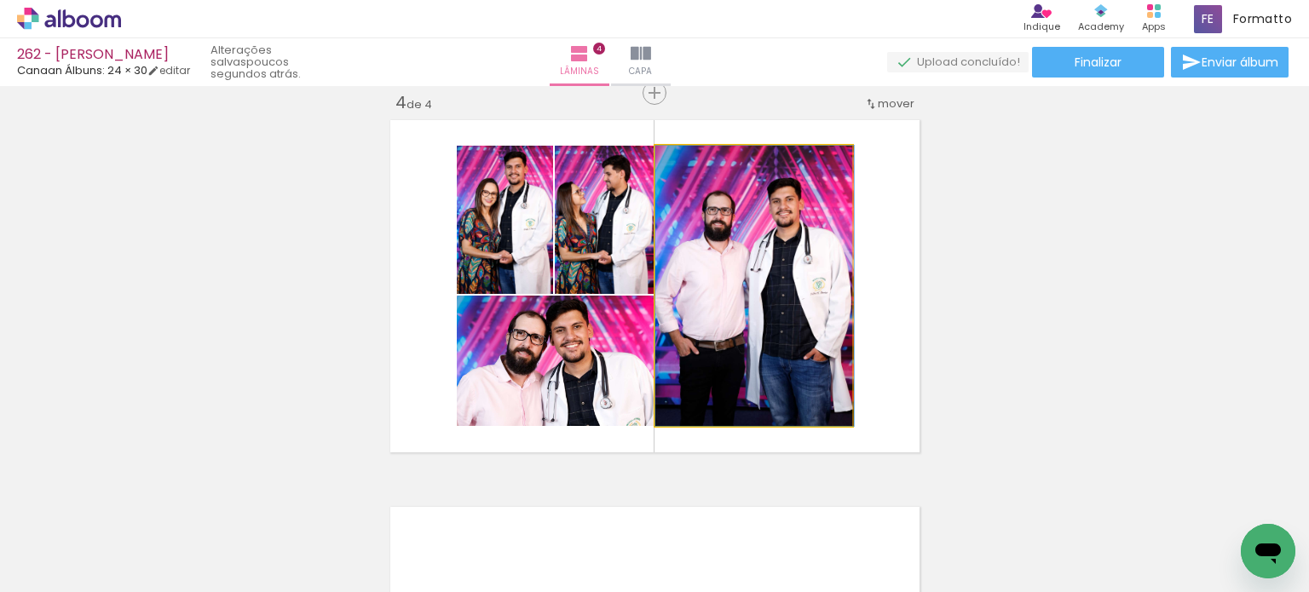
drag, startPoint x: 711, startPoint y: 355, endPoint x: 725, endPoint y: 354, distance: 14.5
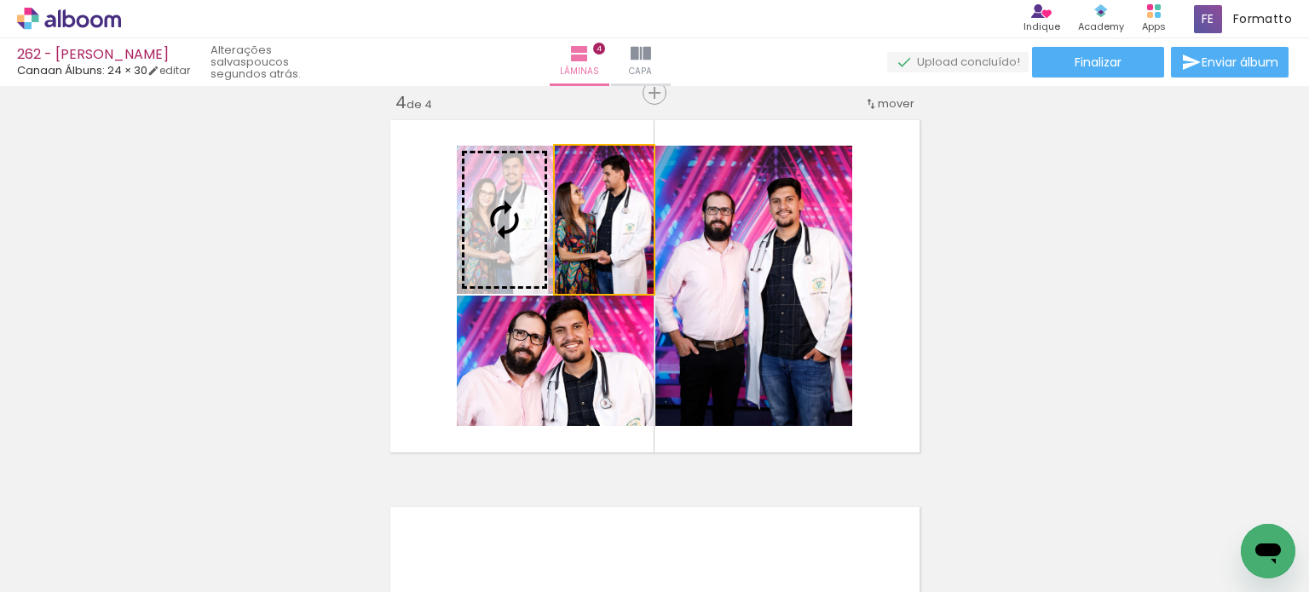
drag, startPoint x: 599, startPoint y: 246, endPoint x: 527, endPoint y: 234, distance: 73.4
click at [0, 0] on slot at bounding box center [0, 0] width 0 height 0
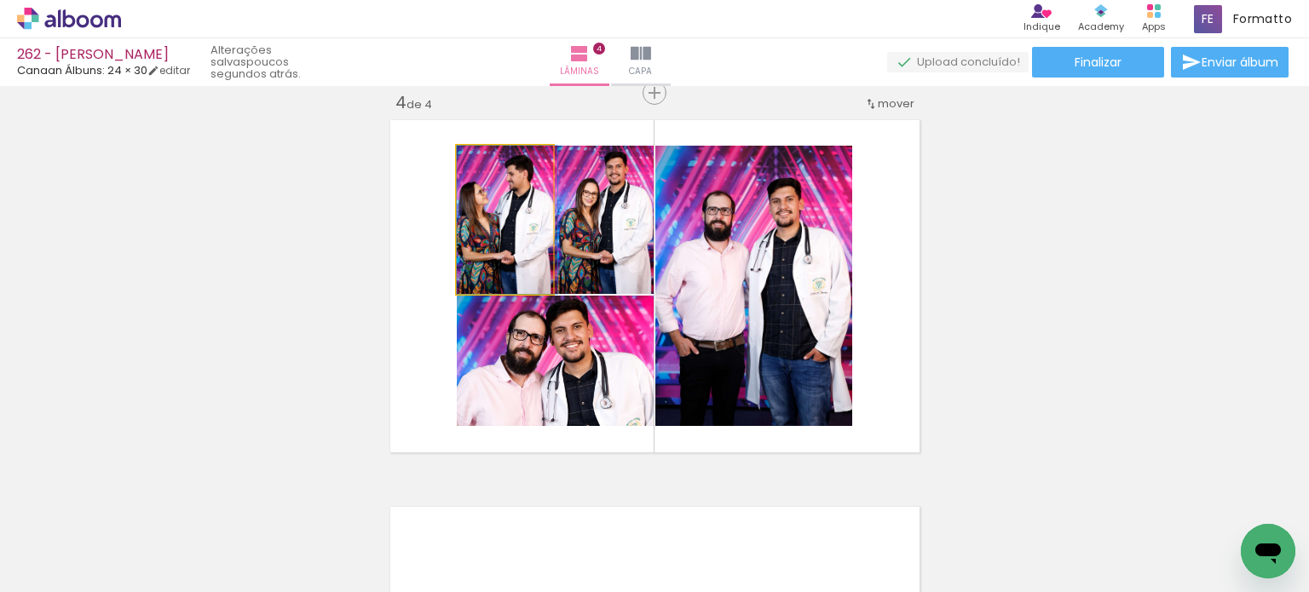
drag, startPoint x: 512, startPoint y: 251, endPoint x: 525, endPoint y: 255, distance: 13.2
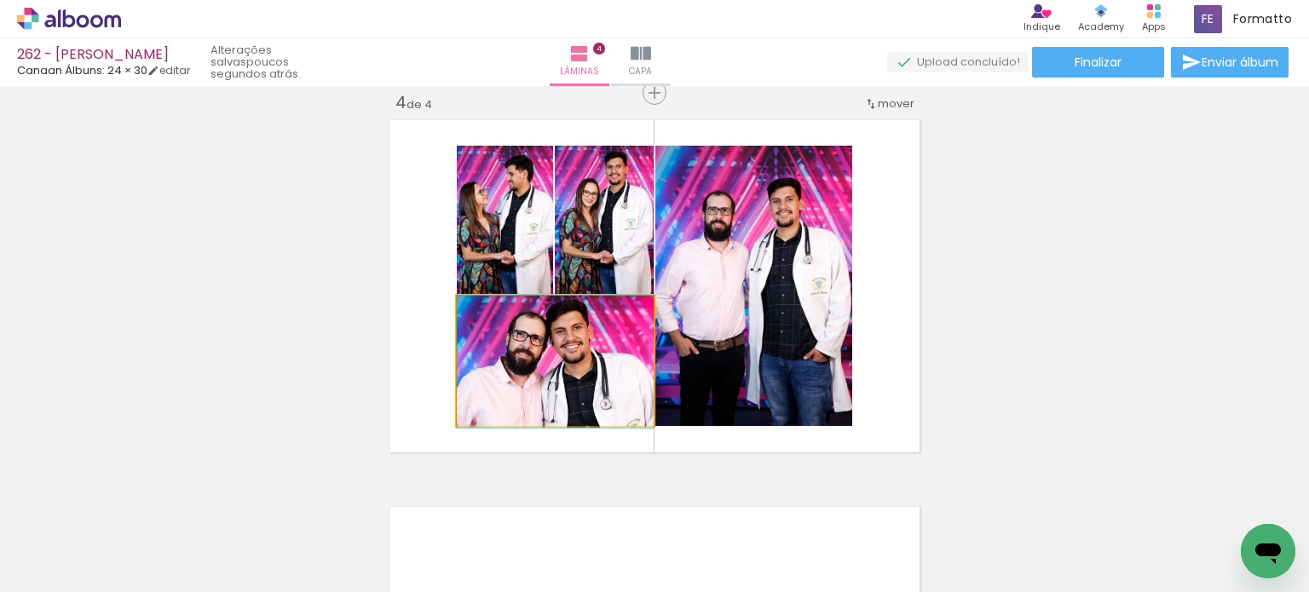
drag, startPoint x: 609, startPoint y: 362, endPoint x: 609, endPoint y: 392, distance: 29.8
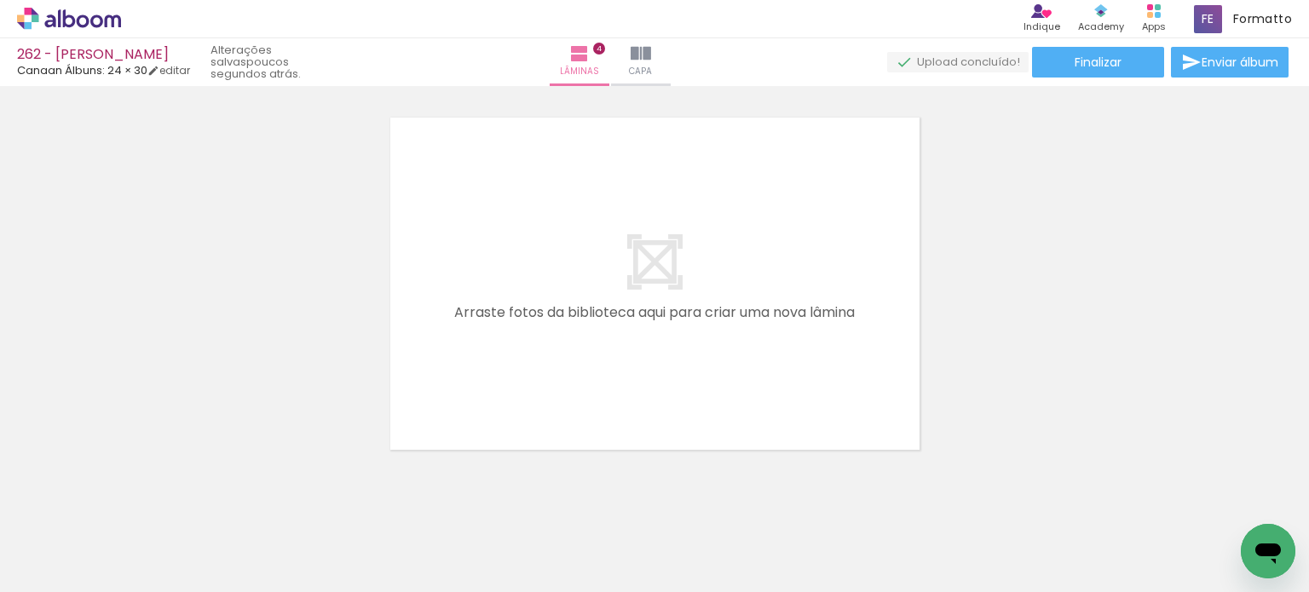
scroll to position [1601, 0]
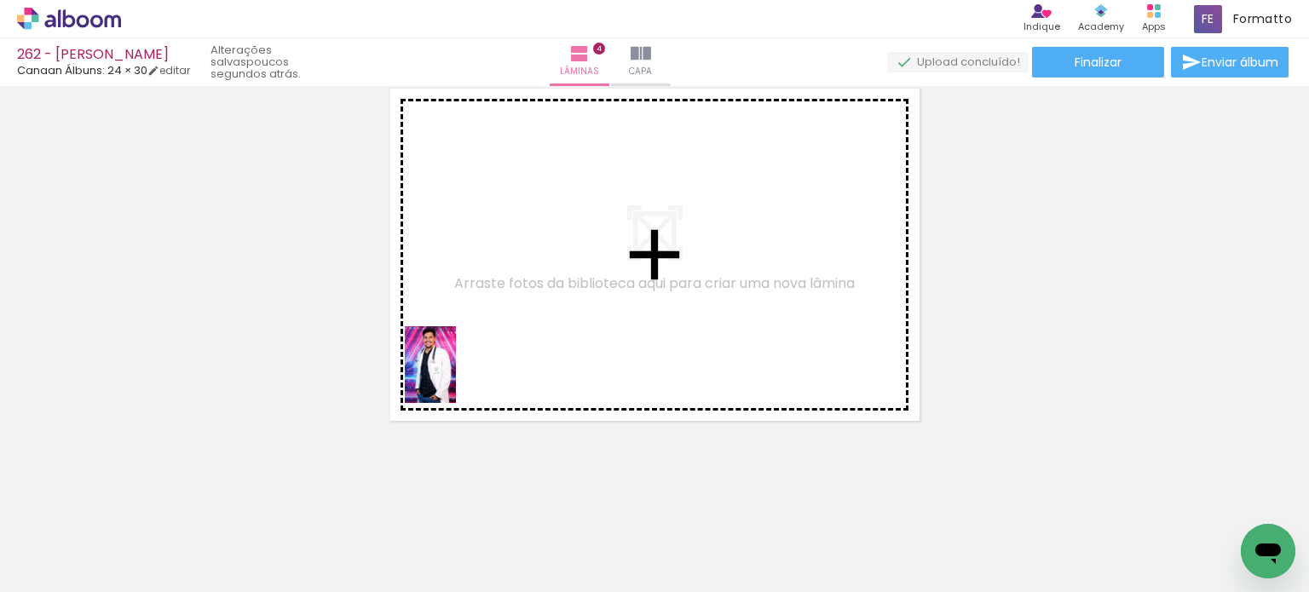
drag, startPoint x: 194, startPoint y: 543, endPoint x: 364, endPoint y: 453, distance: 192.2
click at [494, 350] on quentale-workspace at bounding box center [654, 296] width 1309 height 592
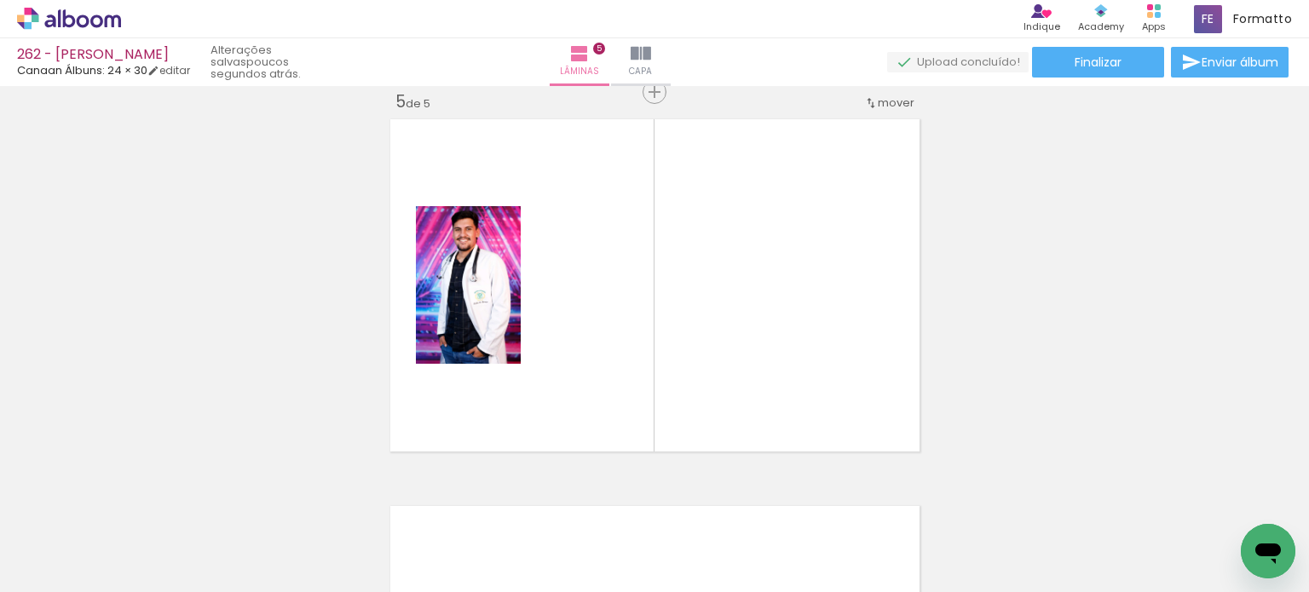
scroll to position [1569, 0]
drag, startPoint x: 211, startPoint y: 552, endPoint x: 440, endPoint y: 418, distance: 265.1
click at [459, 395] on quentale-workspace at bounding box center [654, 296] width 1309 height 592
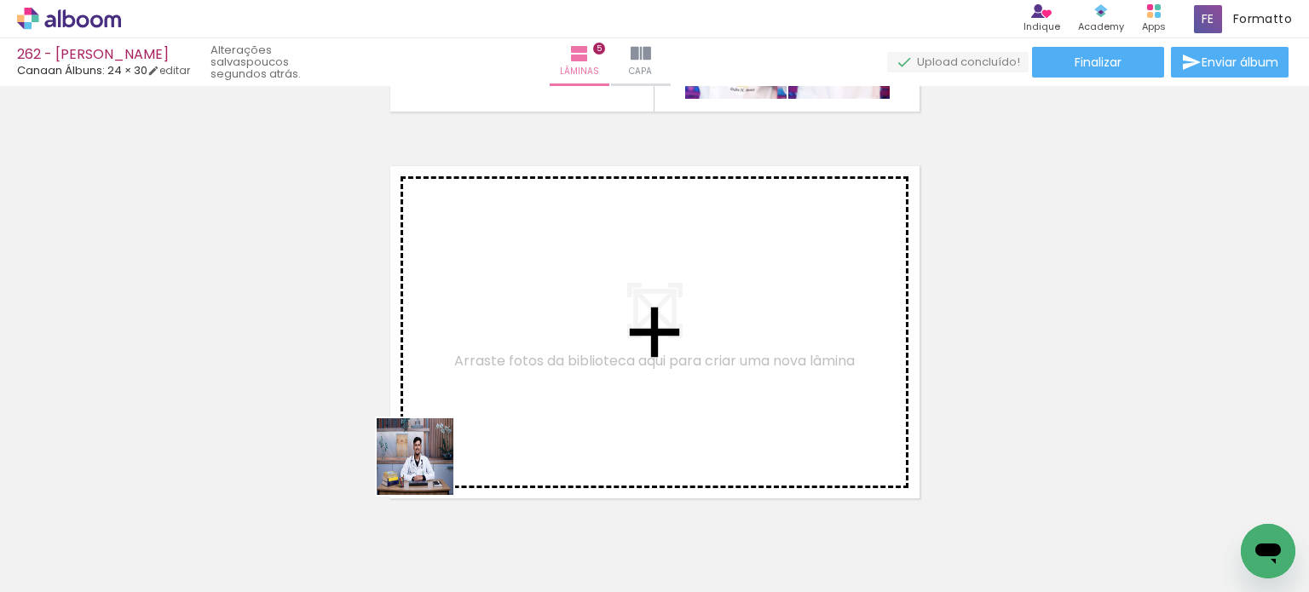
drag, startPoint x: 378, startPoint y: 529, endPoint x: 486, endPoint y: 401, distance: 167.0
click at [486, 401] on quentale-workspace at bounding box center [654, 296] width 1309 height 592
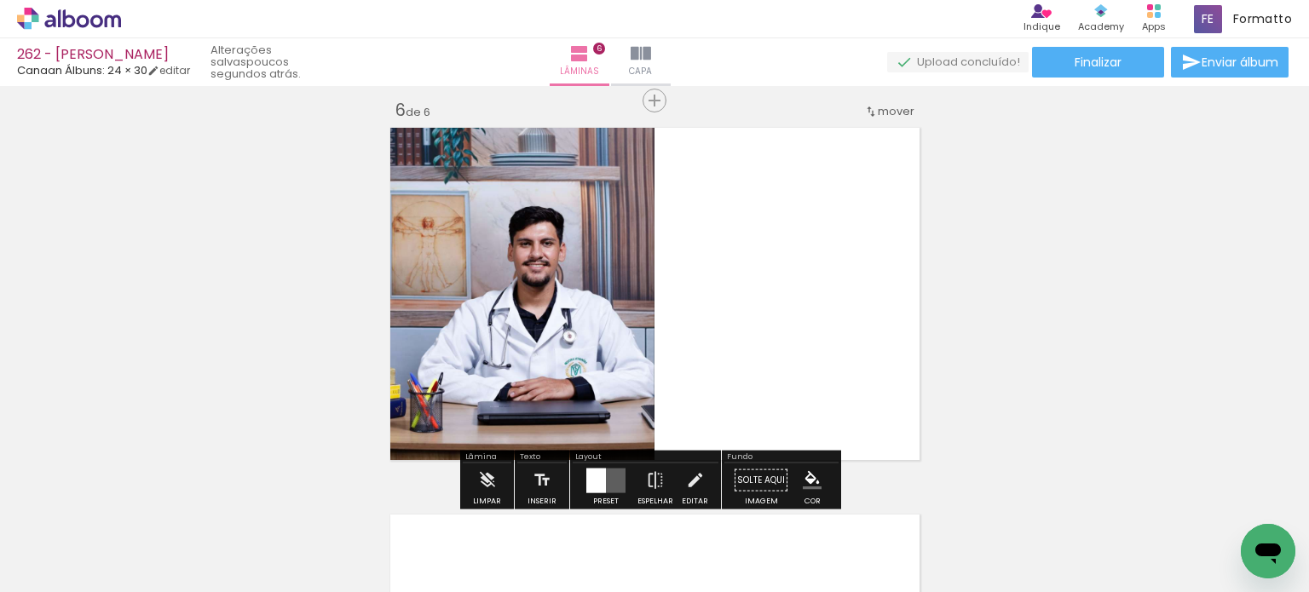
scroll to position [1956, 0]
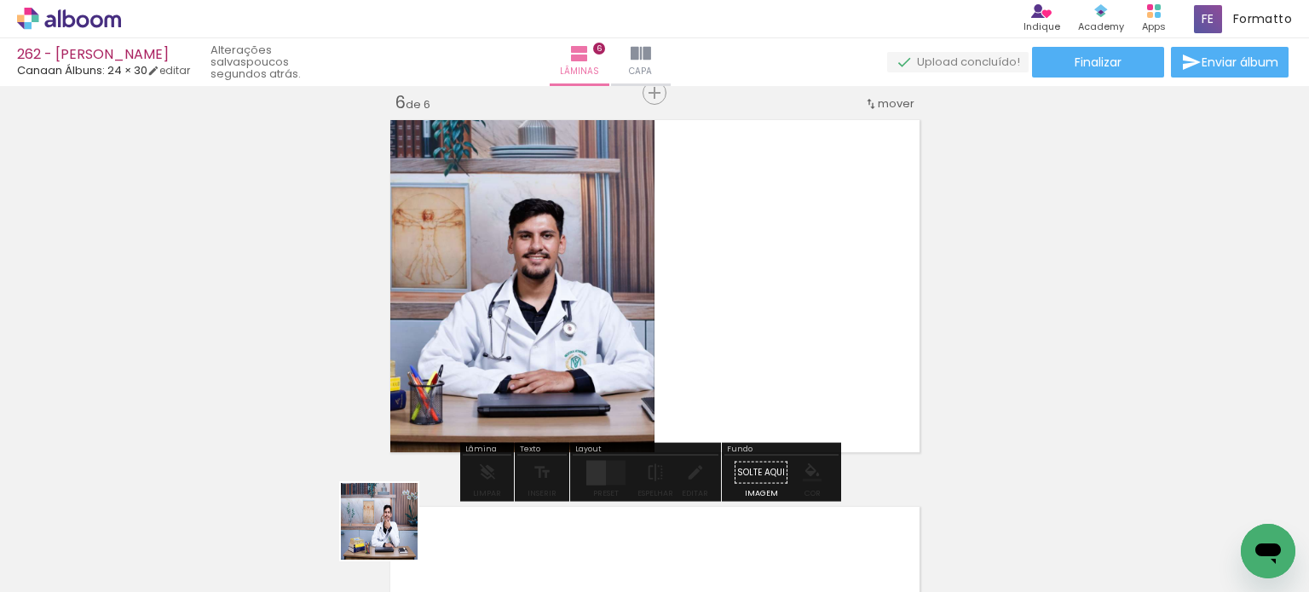
drag, startPoint x: 392, startPoint y: 534, endPoint x: 433, endPoint y: 438, distance: 104.6
click at [449, 413] on quentale-workspace at bounding box center [654, 296] width 1309 height 592
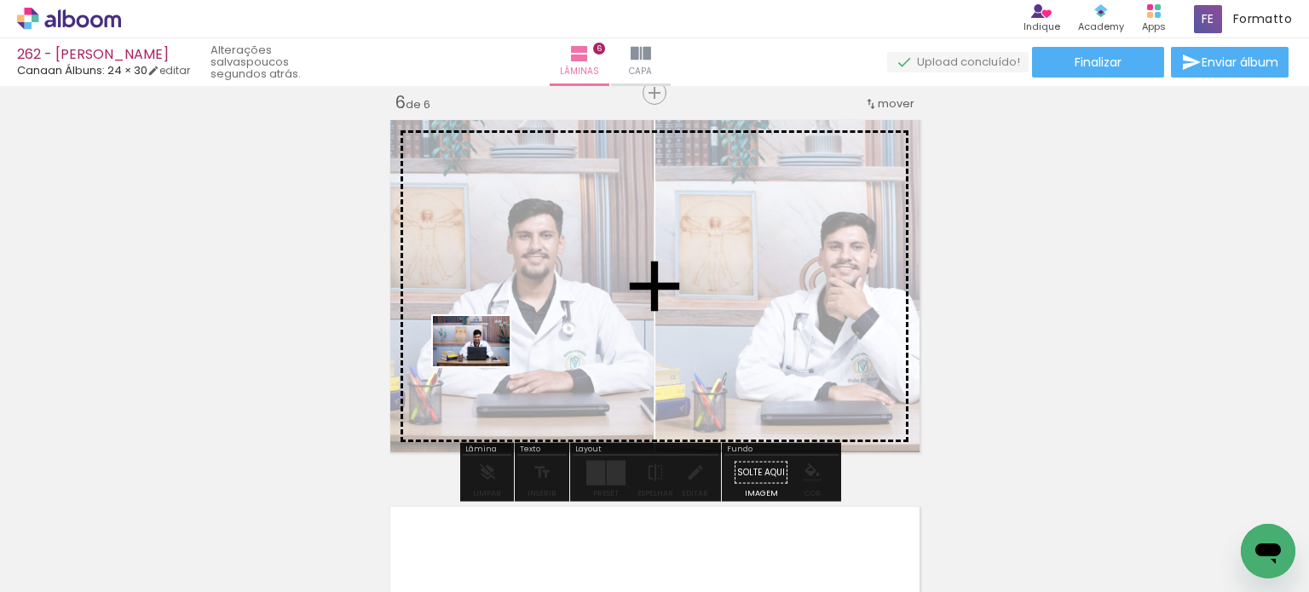
drag, startPoint x: 395, startPoint y: 515, endPoint x: 466, endPoint y: 409, distance: 127.2
click at [484, 364] on quentale-workspace at bounding box center [654, 296] width 1309 height 592
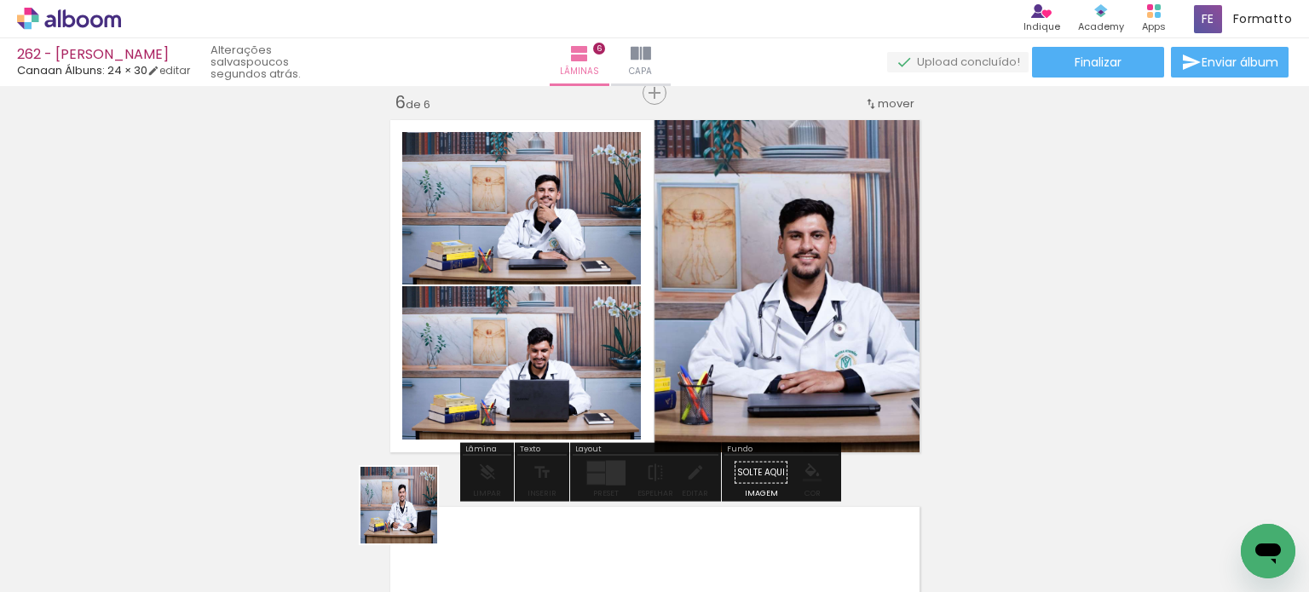
drag, startPoint x: 412, startPoint y: 518, endPoint x: 552, endPoint y: 424, distance: 169.5
click at [511, 372] on quentale-workspace at bounding box center [654, 296] width 1309 height 592
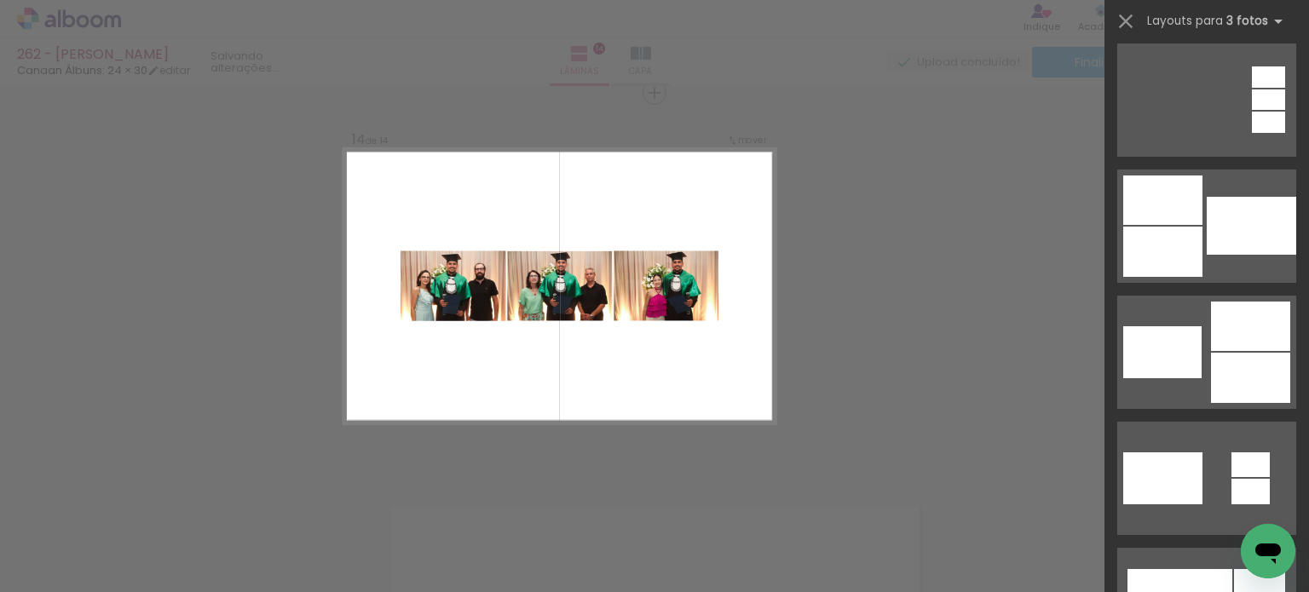
scroll to position [511, 0]
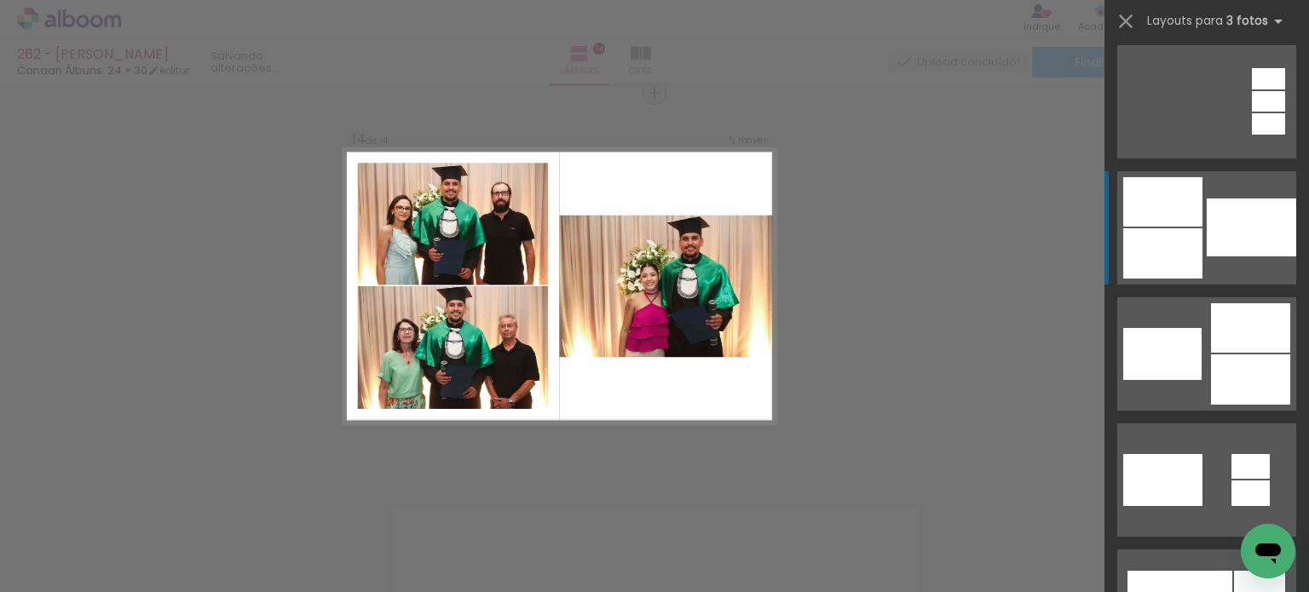
click at [1259, 207] on div at bounding box center [1251, 228] width 89 height 58
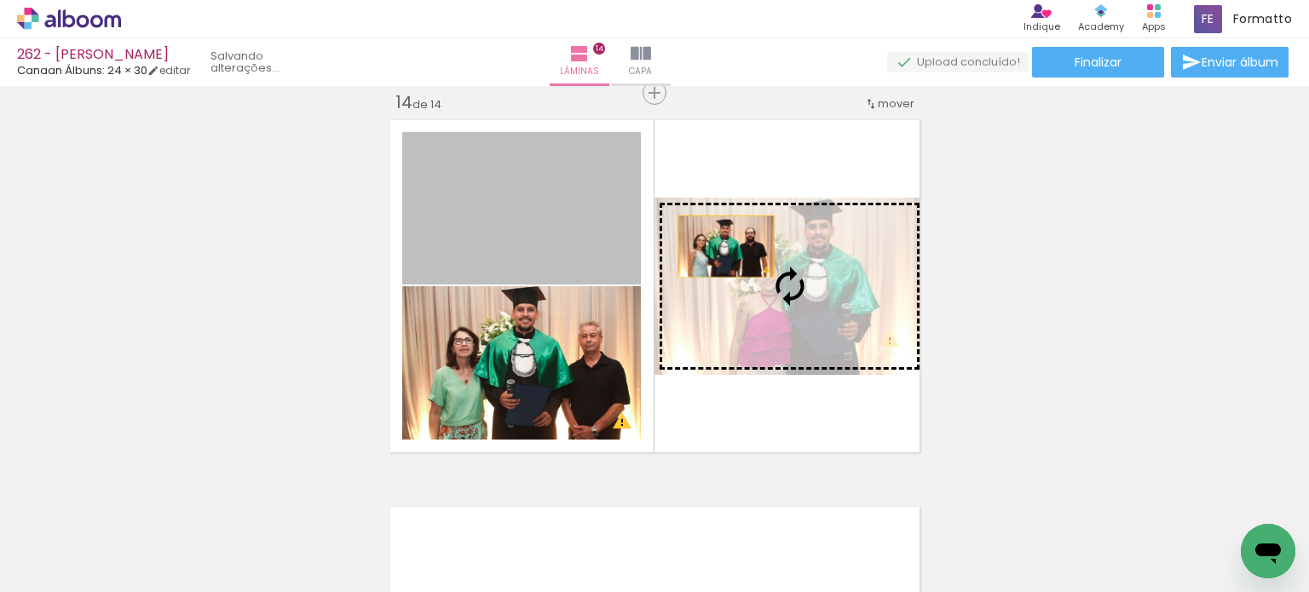
drag, startPoint x: 588, startPoint y: 192, endPoint x: 744, endPoint y: 259, distance: 169.9
click at [0, 0] on slot at bounding box center [0, 0] width 0 height 0
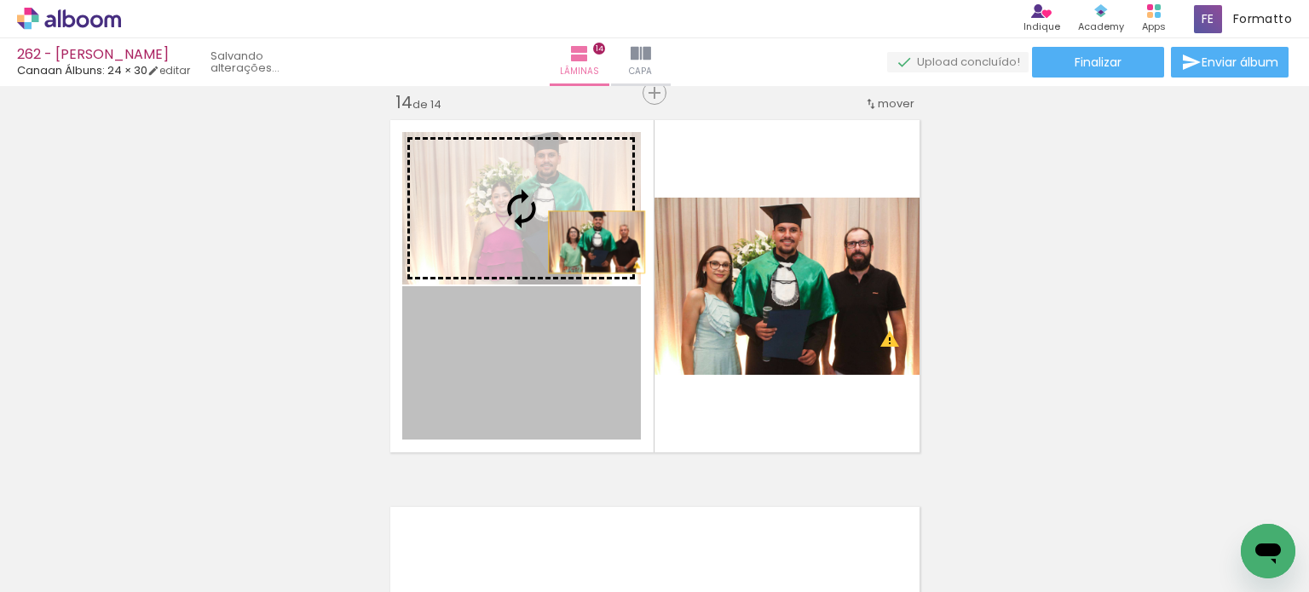
drag, startPoint x: 580, startPoint y: 364, endPoint x: 586, endPoint y: 196, distance: 168.0
click at [0, 0] on slot at bounding box center [0, 0] width 0 height 0
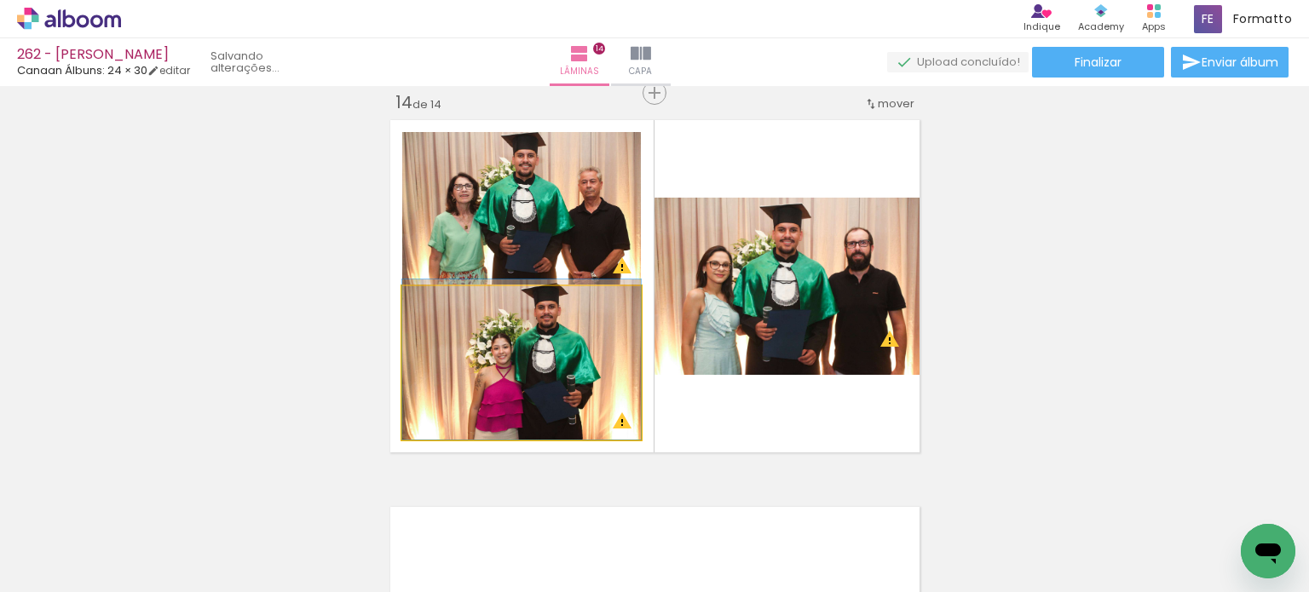
drag, startPoint x: 617, startPoint y: 320, endPoint x: 619, endPoint y: 186, distance: 133.8
click at [0, 0] on slot at bounding box center [0, 0] width 0 height 0
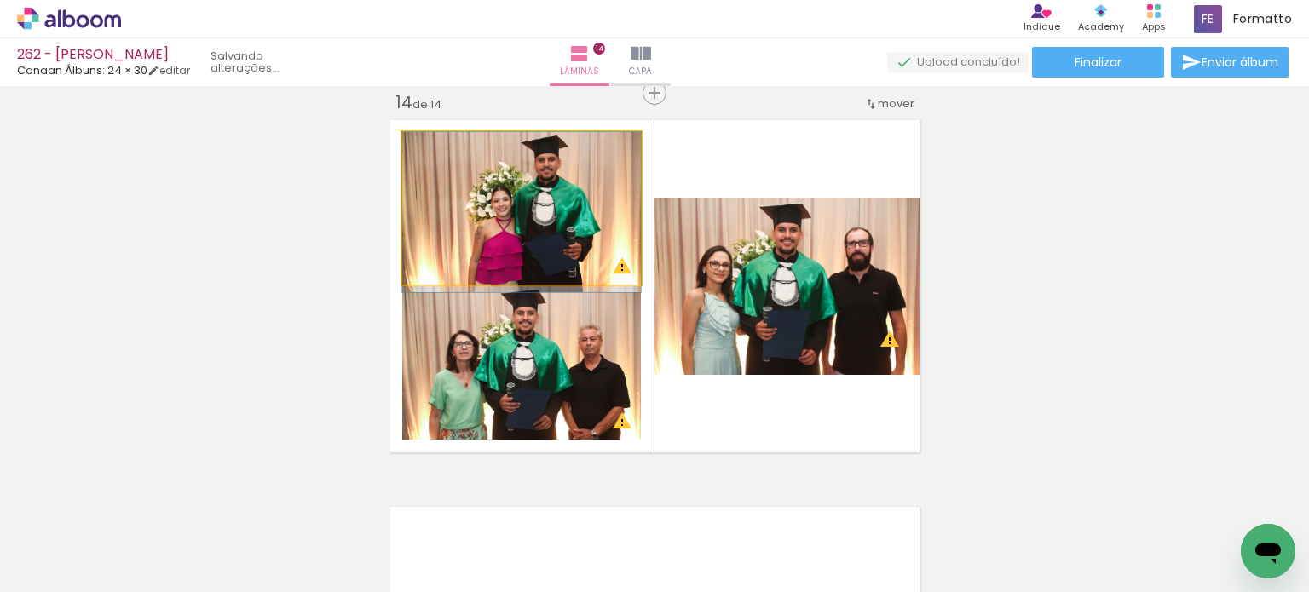
drag, startPoint x: 604, startPoint y: 220, endPoint x: 603, endPoint y: 231, distance: 11.2
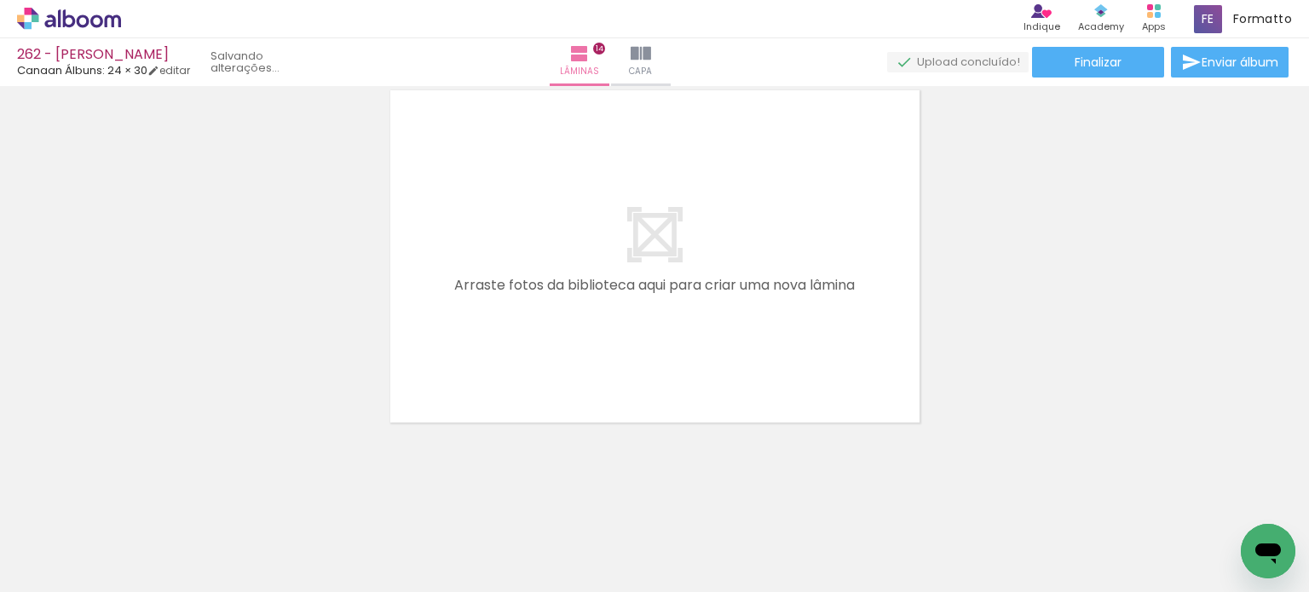
scroll to position [5470, 0]
drag, startPoint x: 280, startPoint y: 540, endPoint x: 504, endPoint y: 384, distance: 272.4
click at [438, 437] on quentale-workspace at bounding box center [654, 296] width 1309 height 592
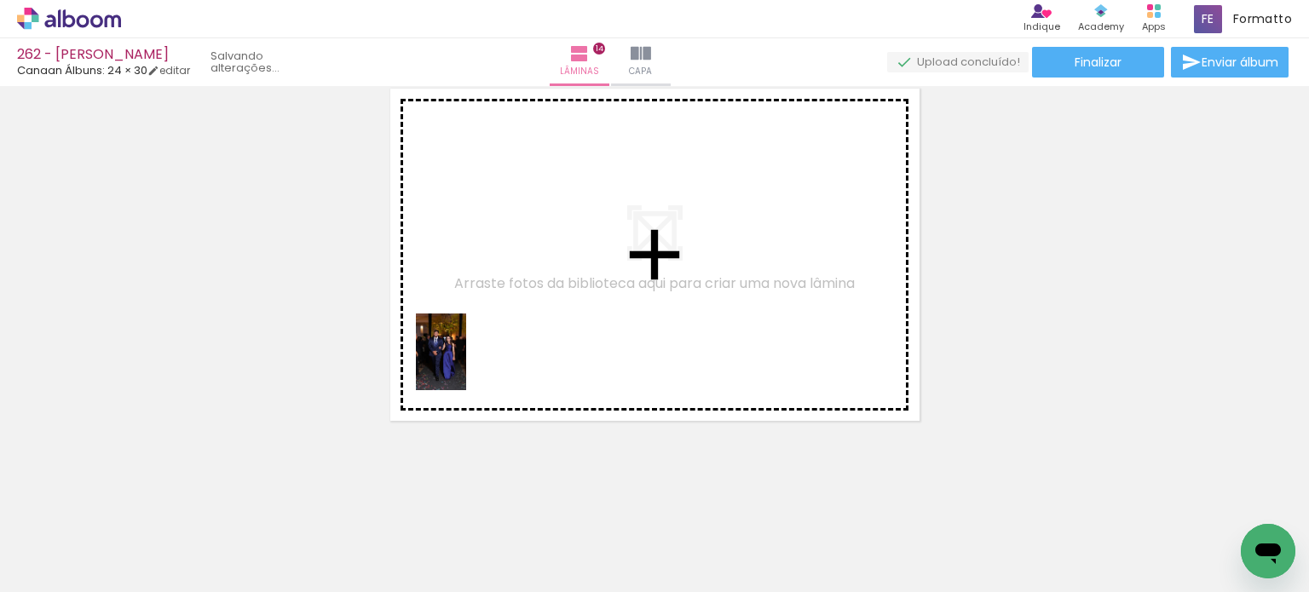
drag, startPoint x: 310, startPoint y: 507, endPoint x: 494, endPoint y: 511, distance: 184.1
click at [482, 347] on quentale-workspace at bounding box center [654, 296] width 1309 height 592
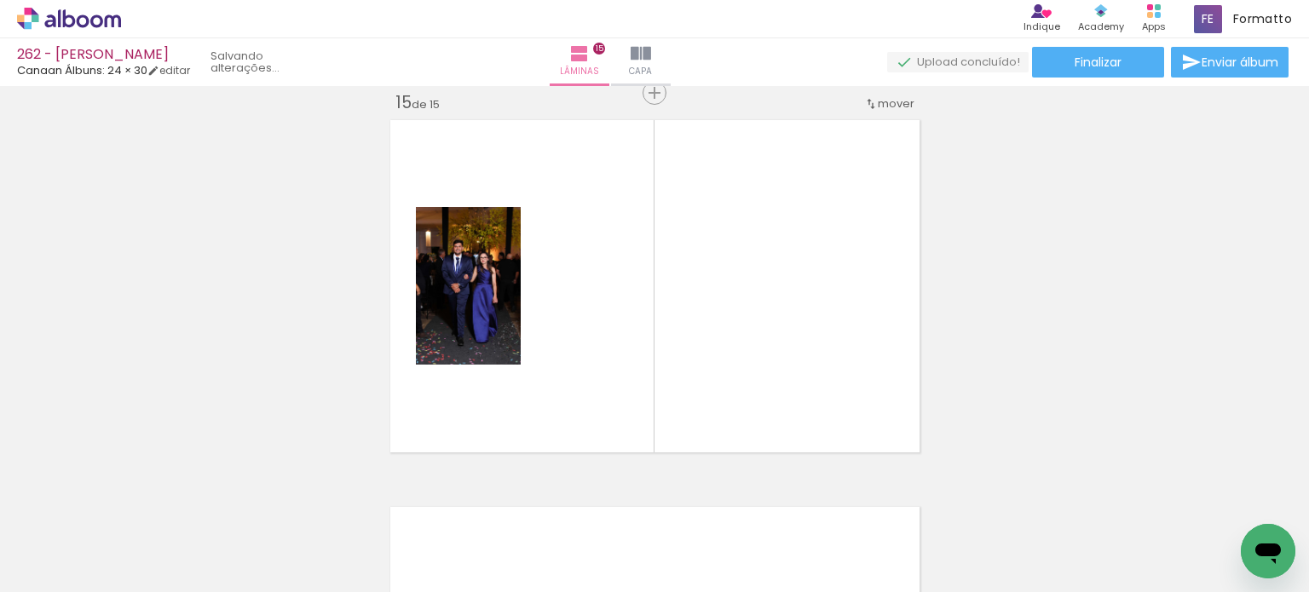
scroll to position [0, 2080]
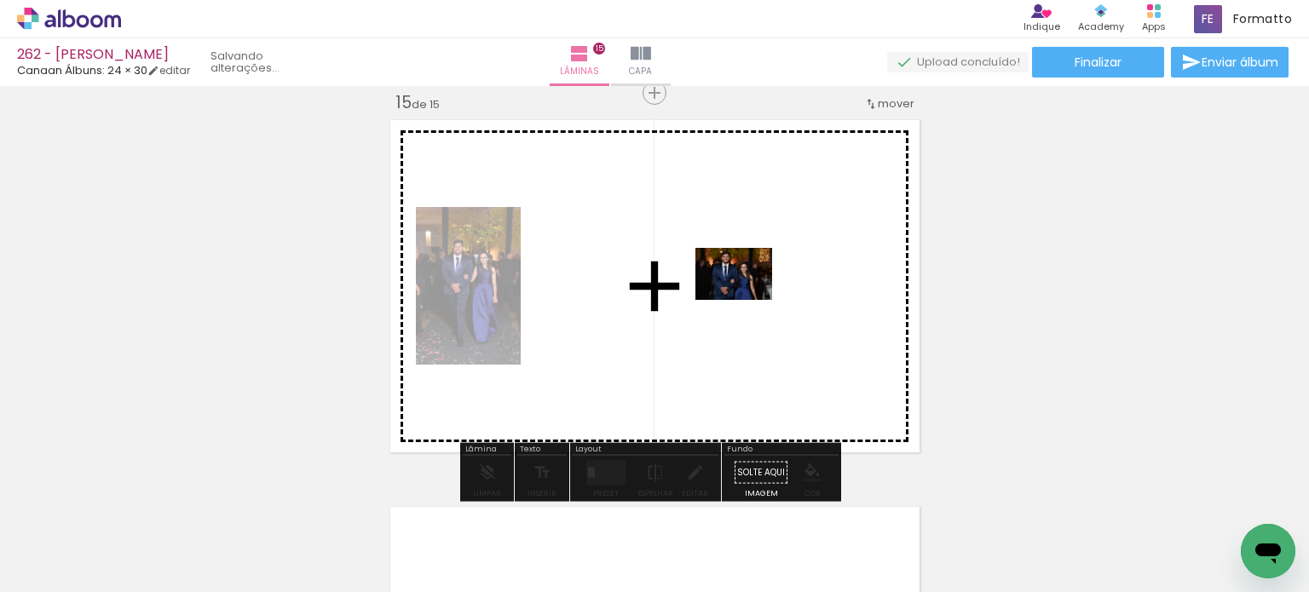
drag, startPoint x: 1224, startPoint y: 527, endPoint x: 743, endPoint y: 297, distance: 532.5
click at [743, 297] on quentale-workspace at bounding box center [654, 296] width 1309 height 592
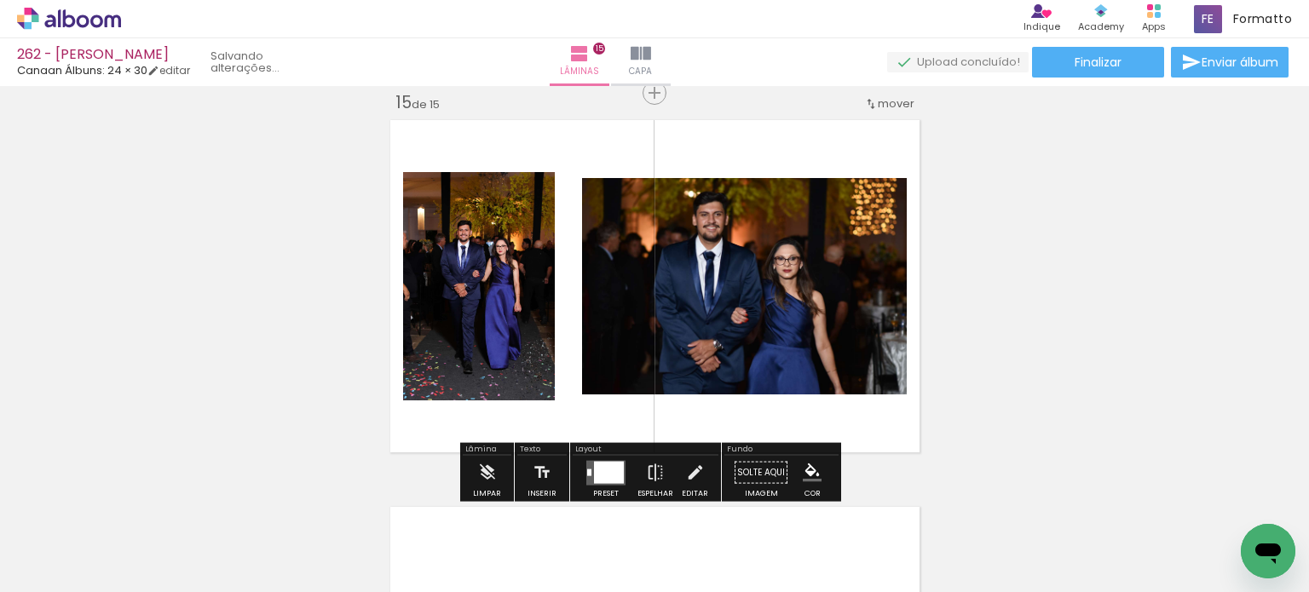
scroll to position [0, 1985]
click at [648, 473] on iron-icon at bounding box center [655, 473] width 19 height 34
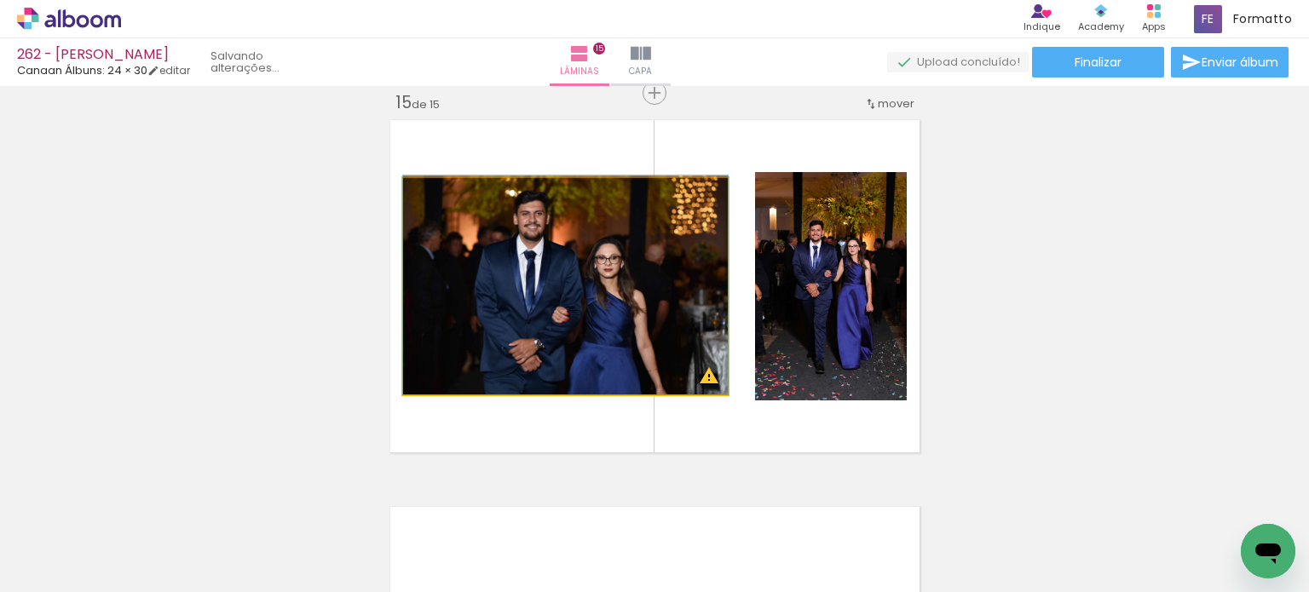
drag, startPoint x: 566, startPoint y: 343, endPoint x: 549, endPoint y: 334, distance: 19.5
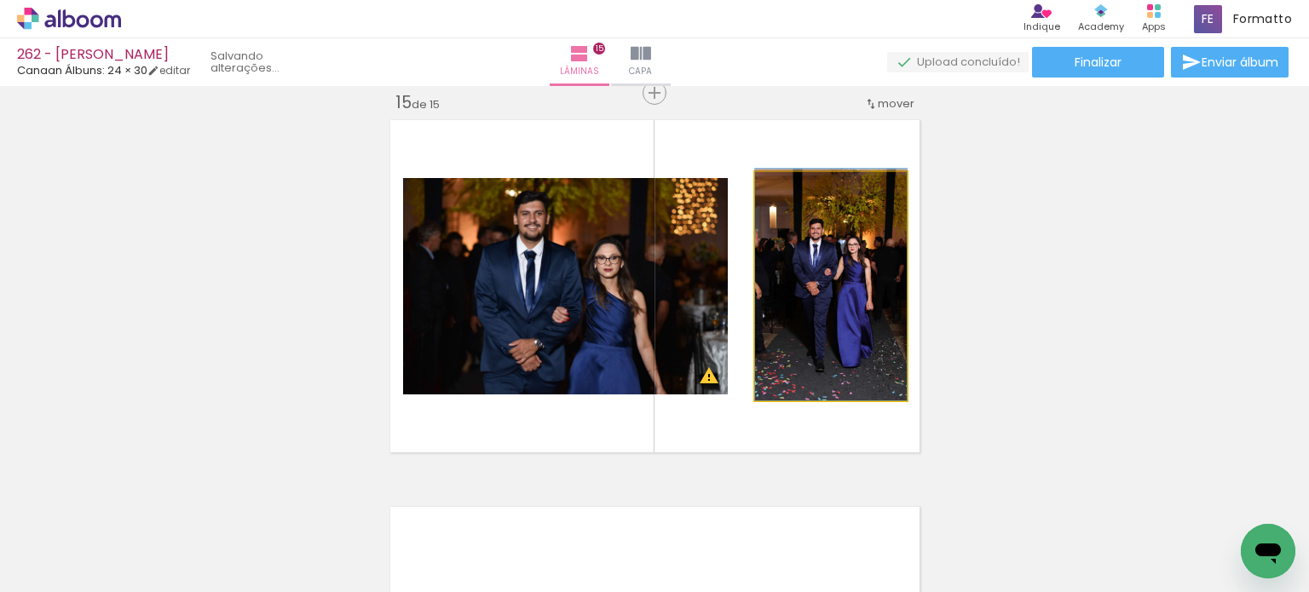
drag, startPoint x: 839, startPoint y: 348, endPoint x: 835, endPoint y: 324, distance: 24.1
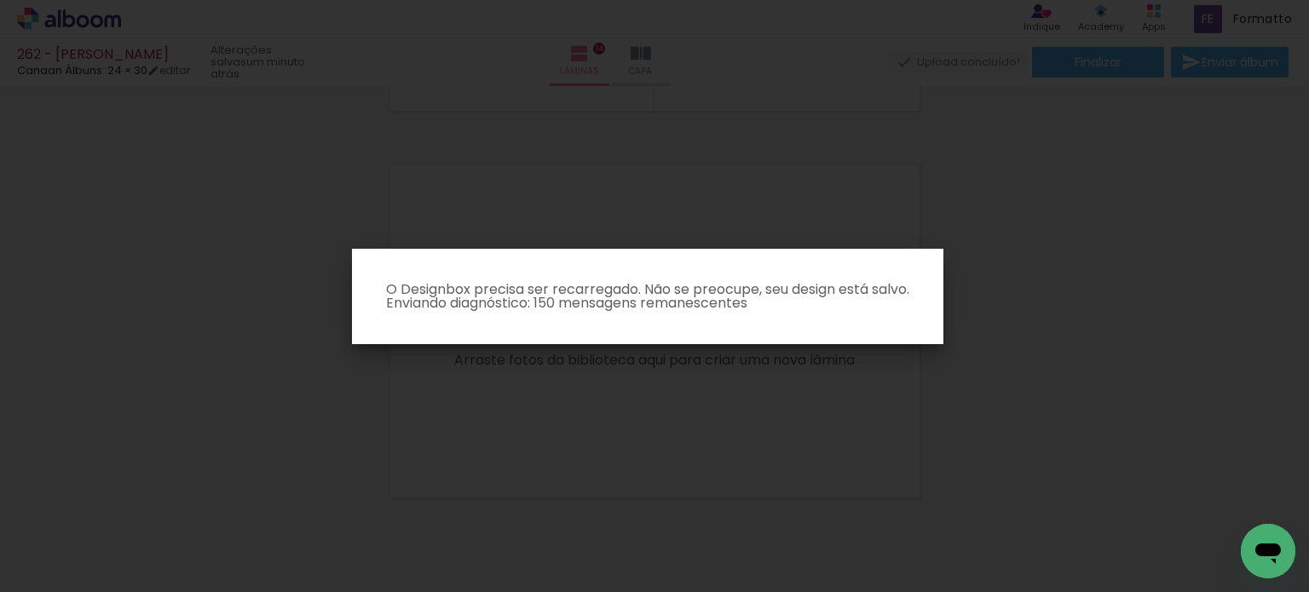
scroll to position [0, 0]
